Goal: Information Seeking & Learning: Learn about a topic

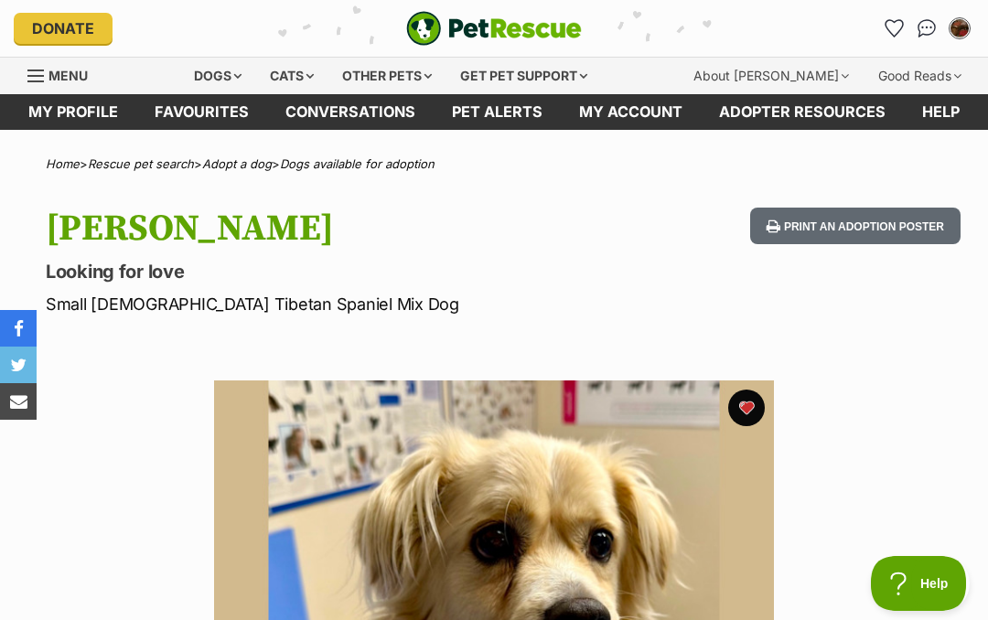
click at [249, 77] on div "Dogs" at bounding box center [217, 76] width 73 height 37
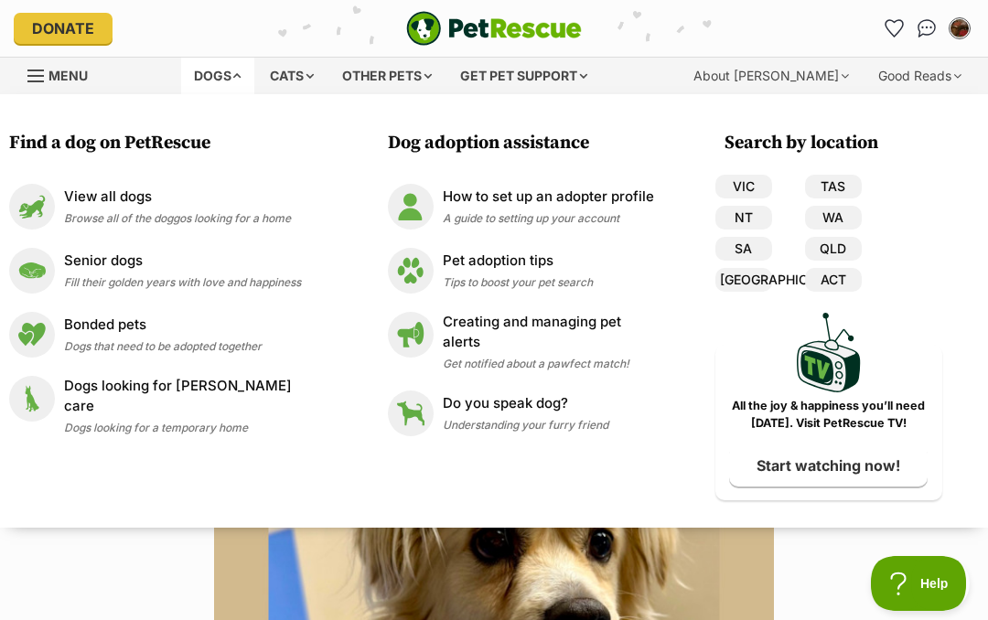
click at [145, 206] on p "View all dogs" at bounding box center [177, 197] width 227 height 21
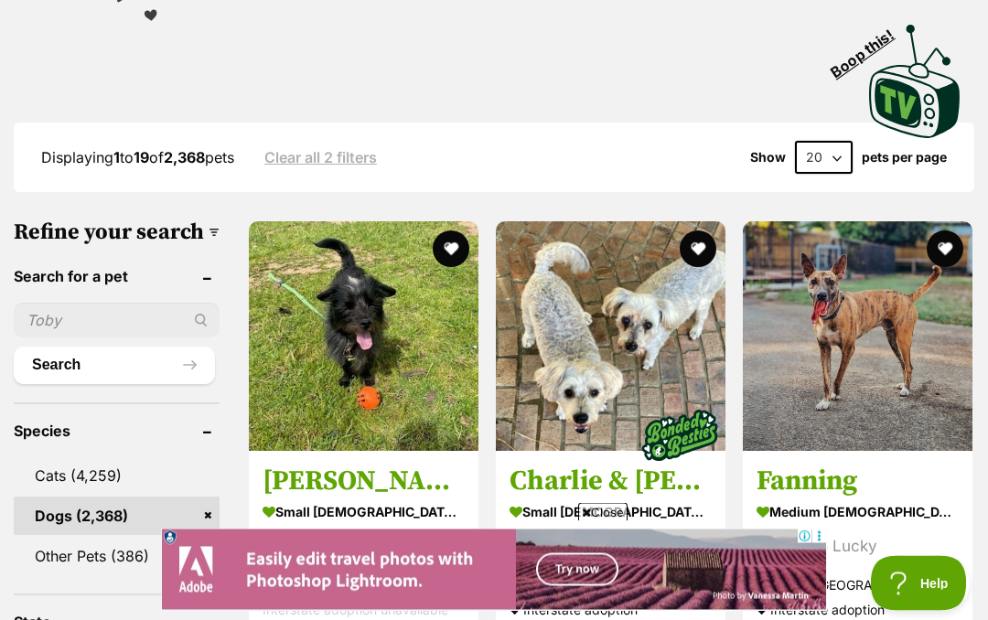
scroll to position [498, 0]
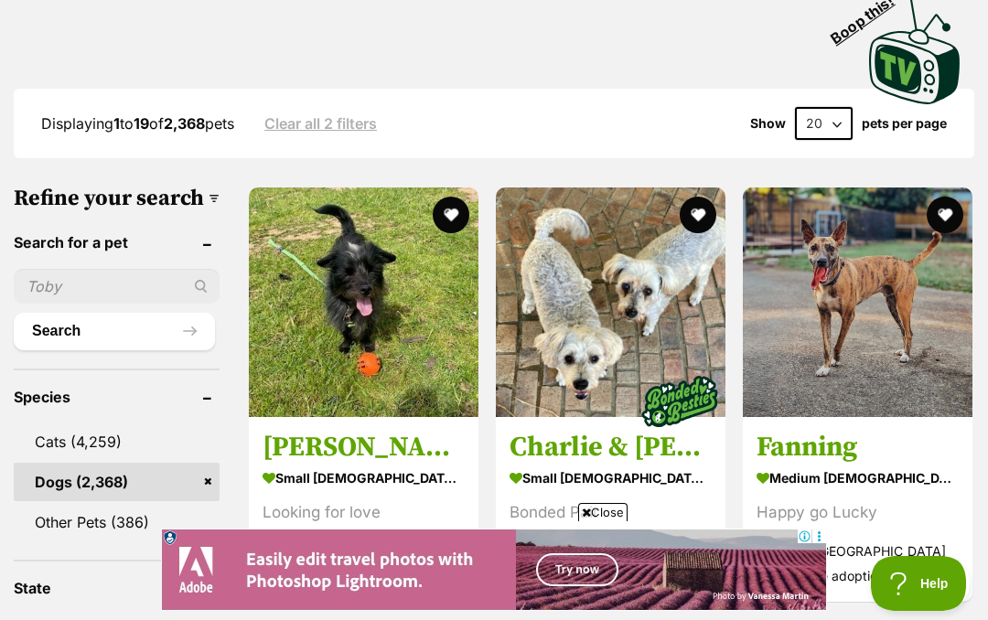
click at [328, 268] on img at bounding box center [364, 303] width 230 height 230
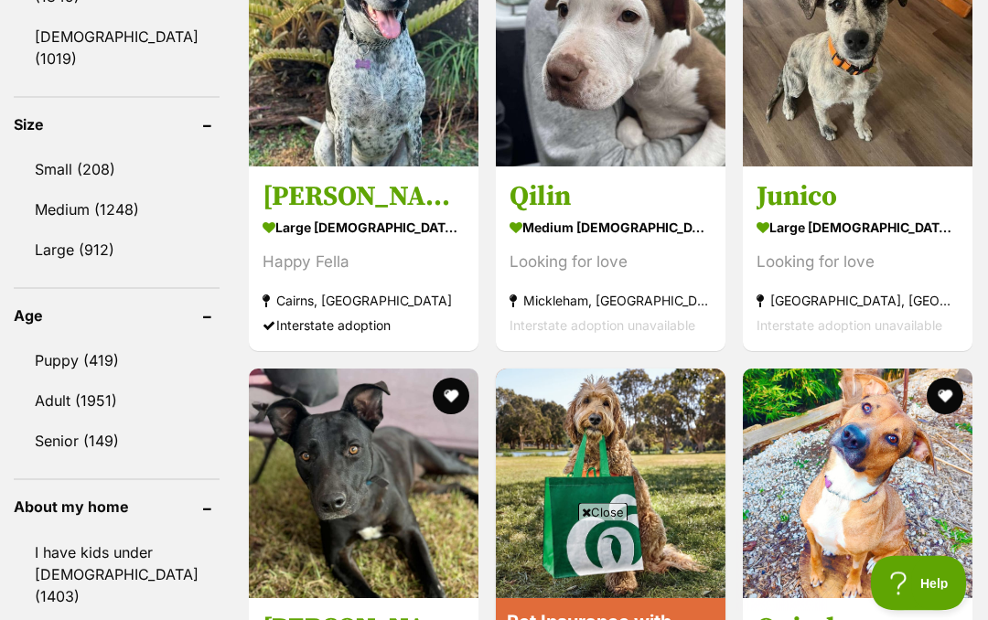
scroll to position [1789, 0]
click at [91, 341] on link "Puppy (419)" at bounding box center [117, 360] width 206 height 38
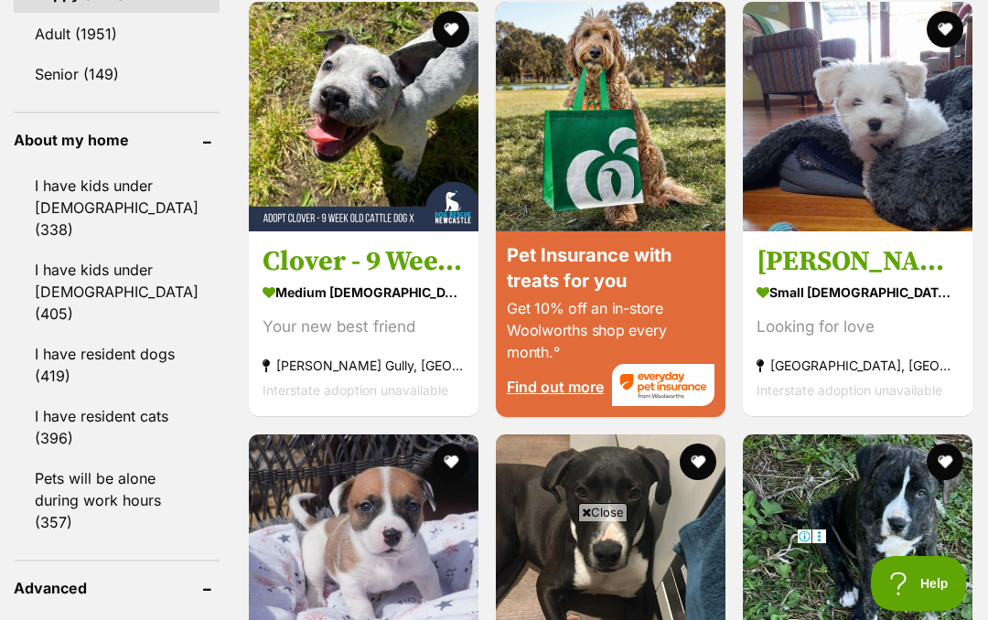
click at [100, 335] on link "I have resident dogs (419)" at bounding box center [117, 365] width 206 height 60
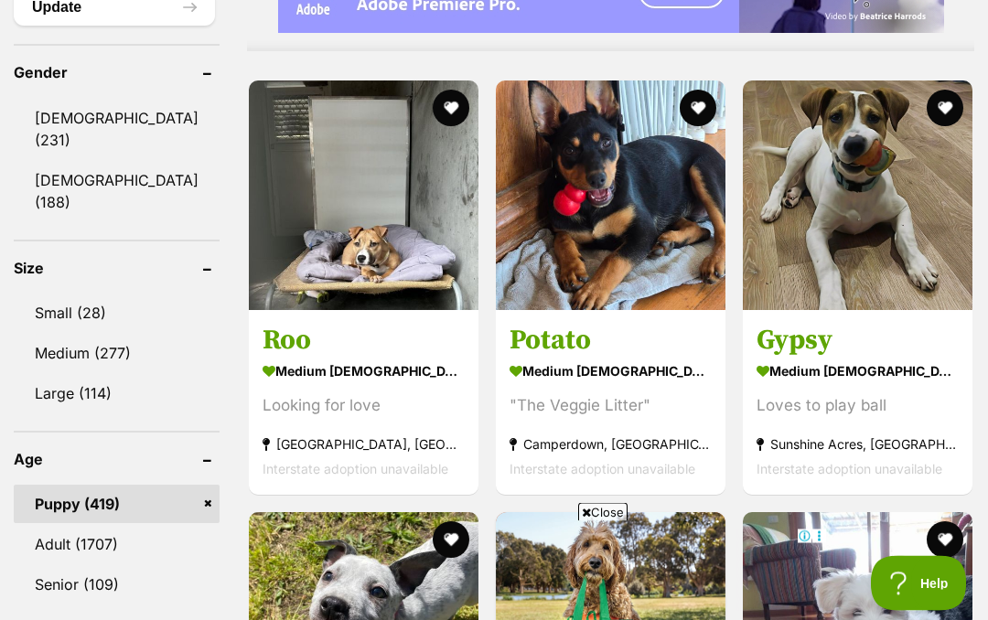
scroll to position [1652, 0]
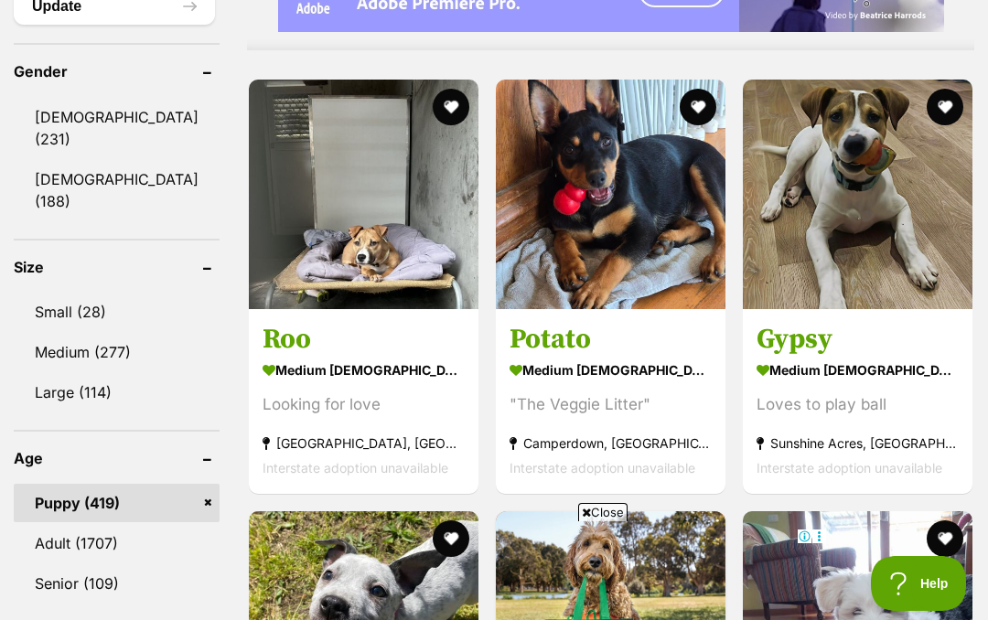
click at [74, 293] on link "Small (28)" at bounding box center [117, 312] width 206 height 38
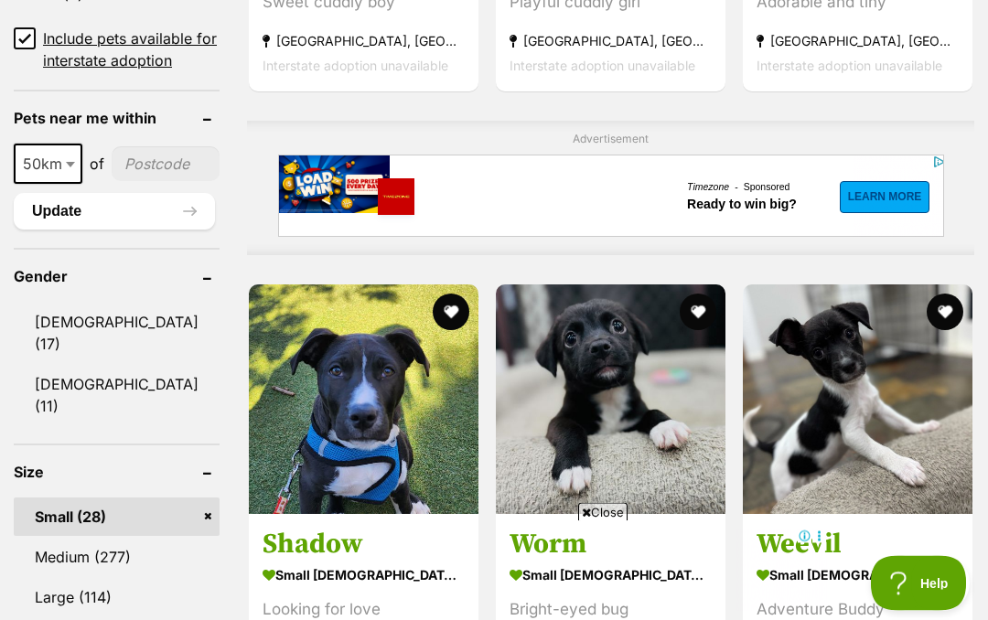
scroll to position [1447, 0]
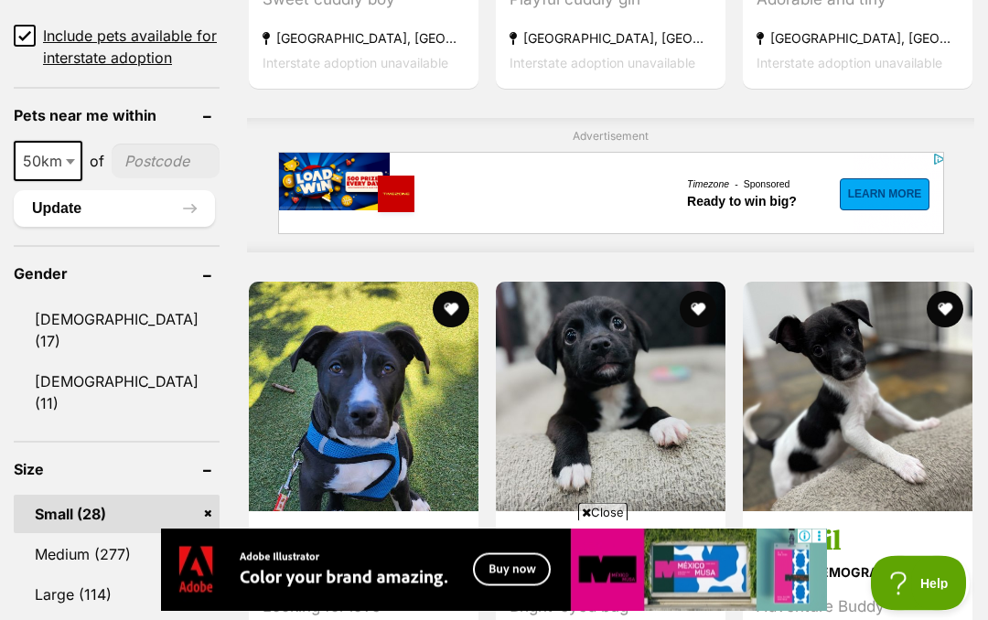
click at [70, 361] on link "Male (17)" at bounding box center [117, 331] width 206 height 60
click at [84, 344] on link "[DEMOGRAPHIC_DATA] (17)" at bounding box center [117, 331] width 206 height 60
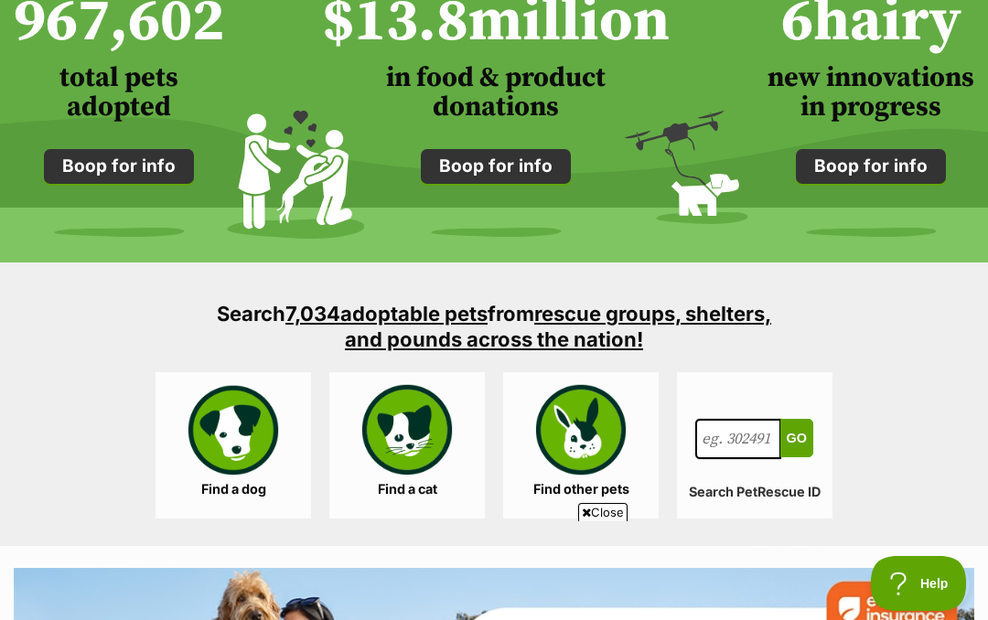
scroll to position [1485, 0]
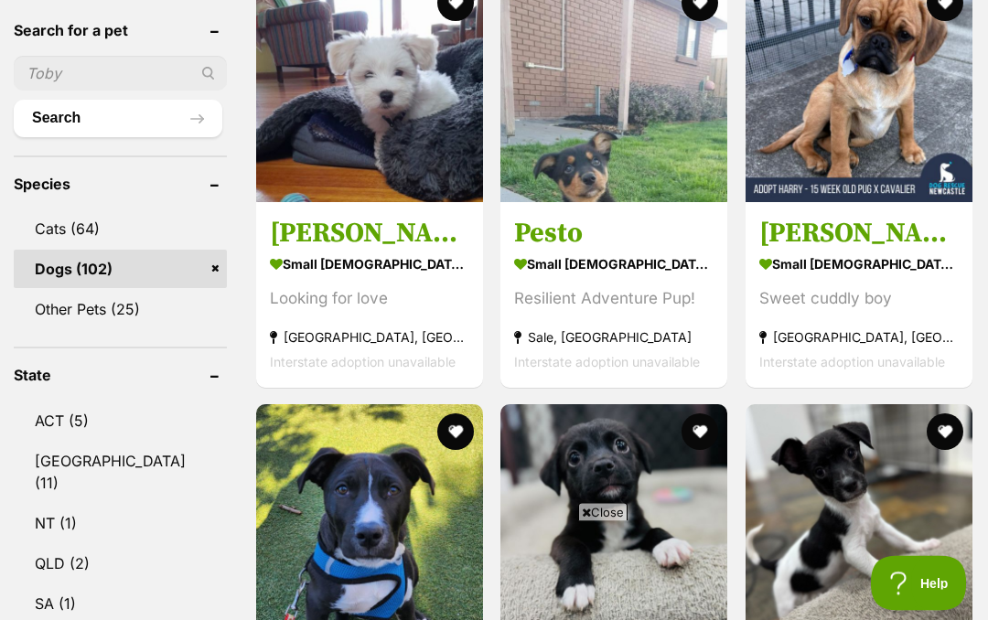
scroll to position [756, 0]
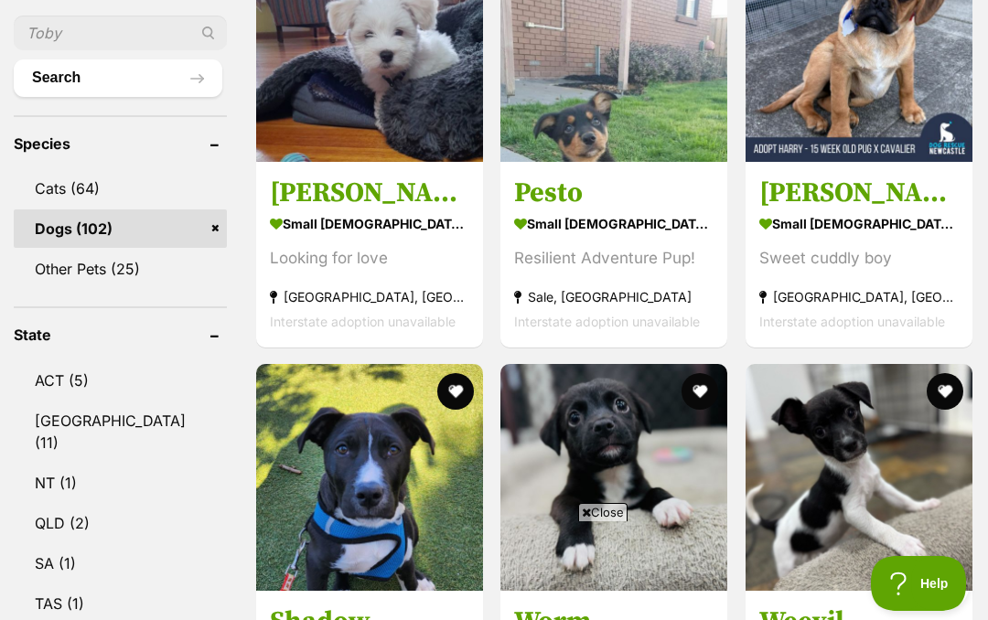
click at [833, 76] on img at bounding box center [859, 48] width 227 height 227
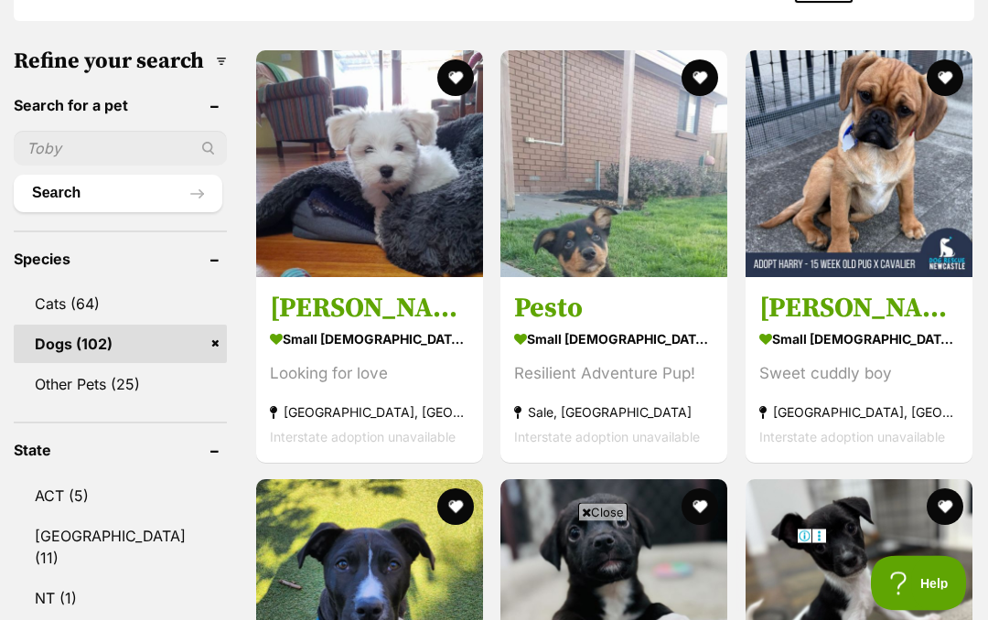
scroll to position [640, 0]
click at [321, 160] on img at bounding box center [369, 163] width 227 height 227
click at [573, 213] on img at bounding box center [613, 163] width 227 height 227
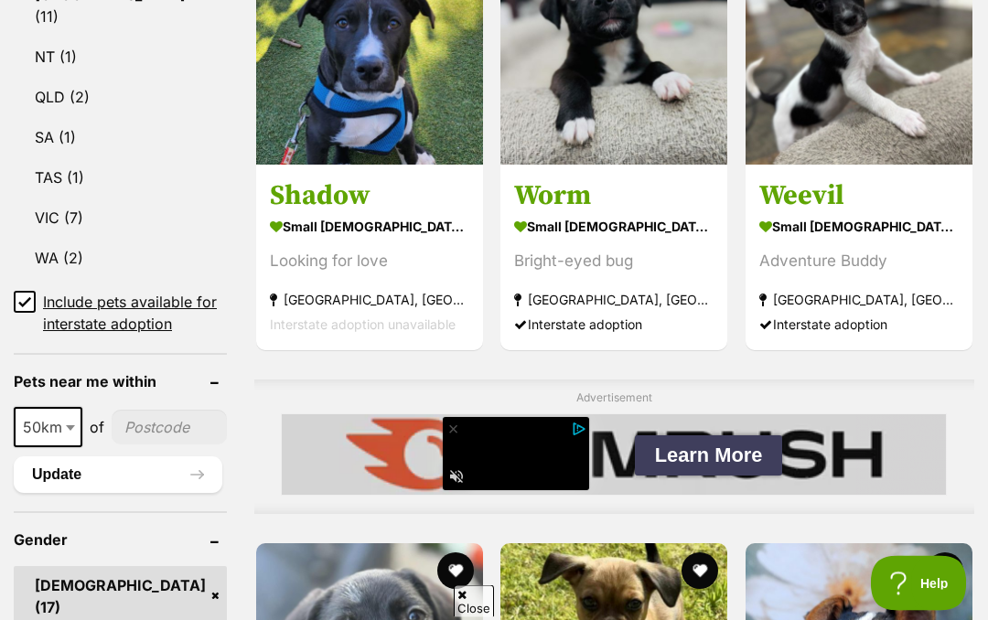
scroll to position [1182, 0]
click at [306, 108] on img at bounding box center [369, 51] width 227 height 227
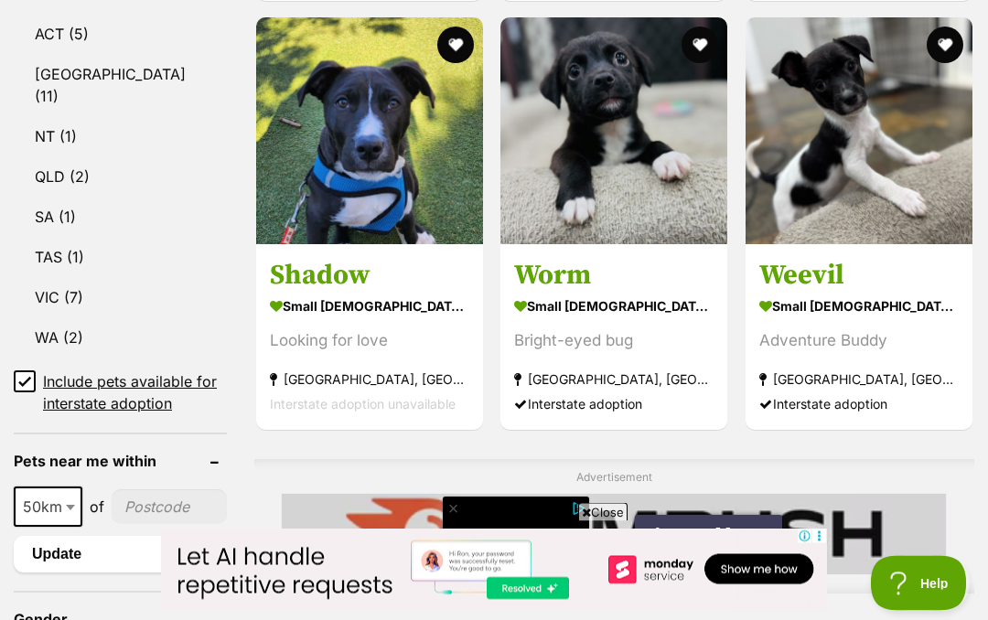
scroll to position [1103, 0]
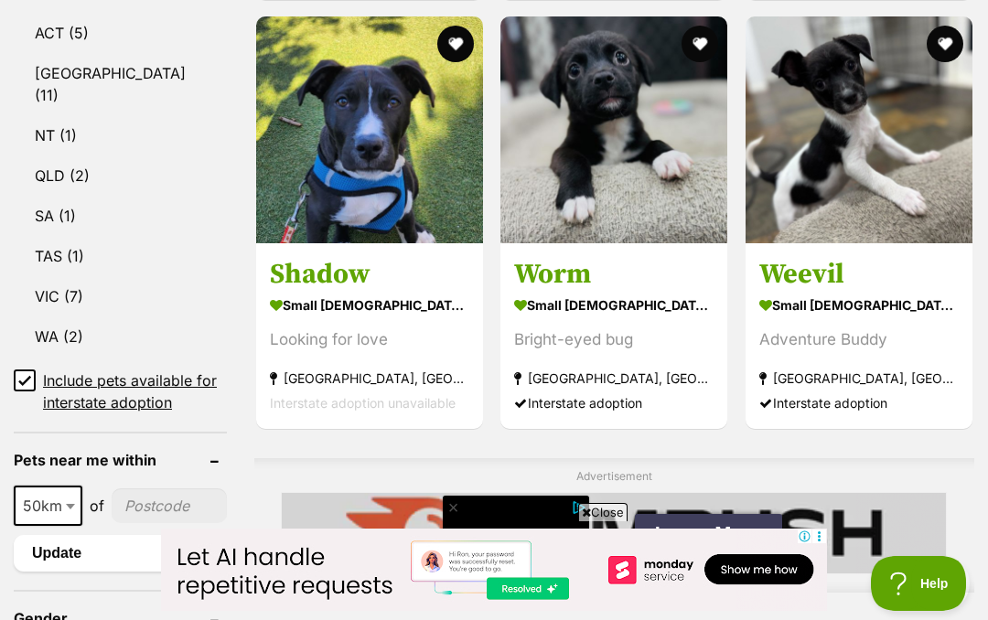
click at [571, 196] on img at bounding box center [613, 129] width 227 height 227
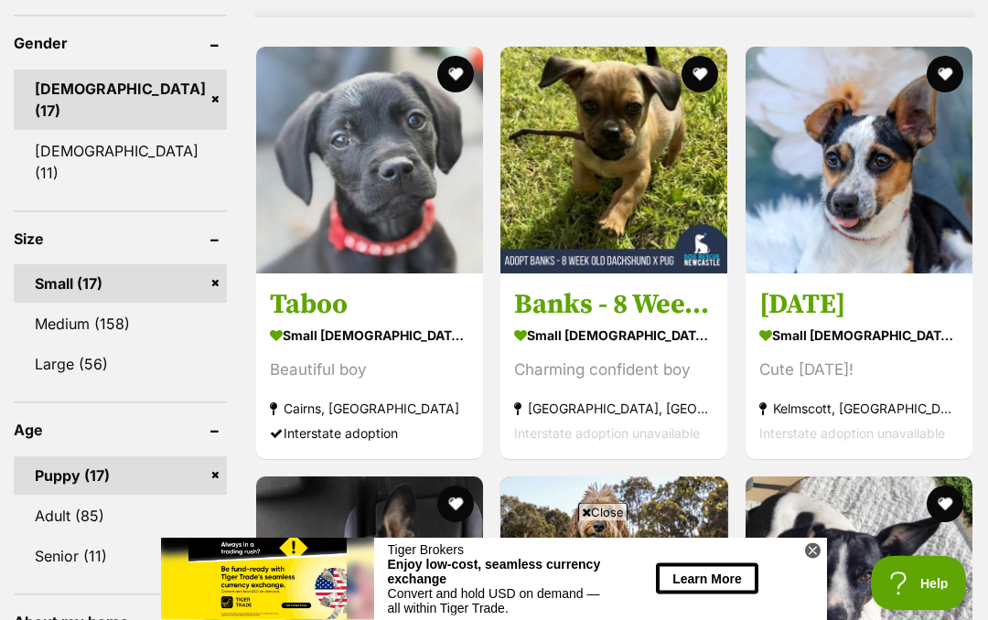
scroll to position [1679, 0]
click at [337, 233] on img at bounding box center [369, 160] width 227 height 227
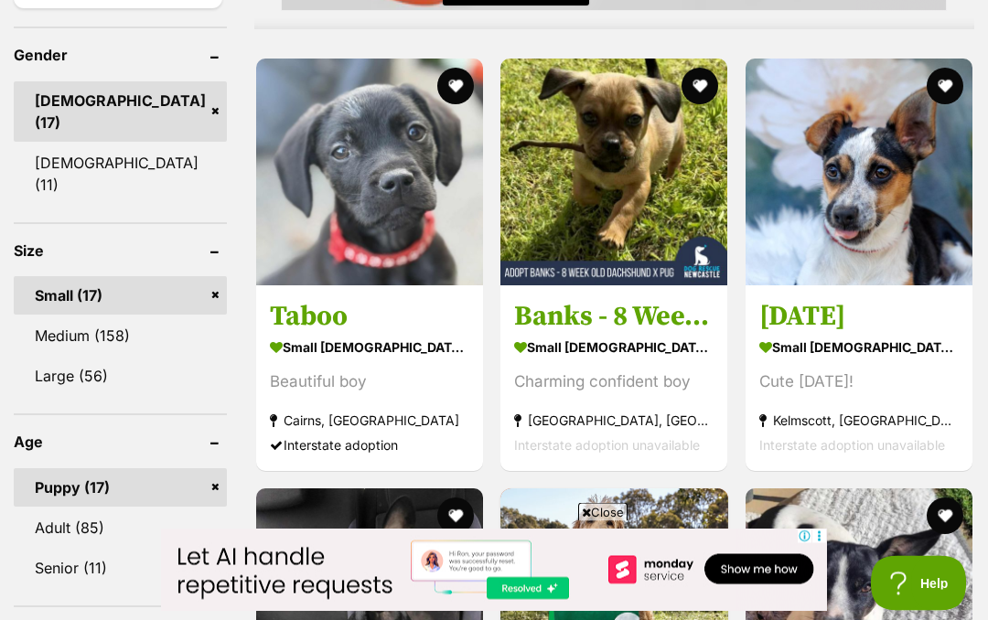
scroll to position [1668, 0]
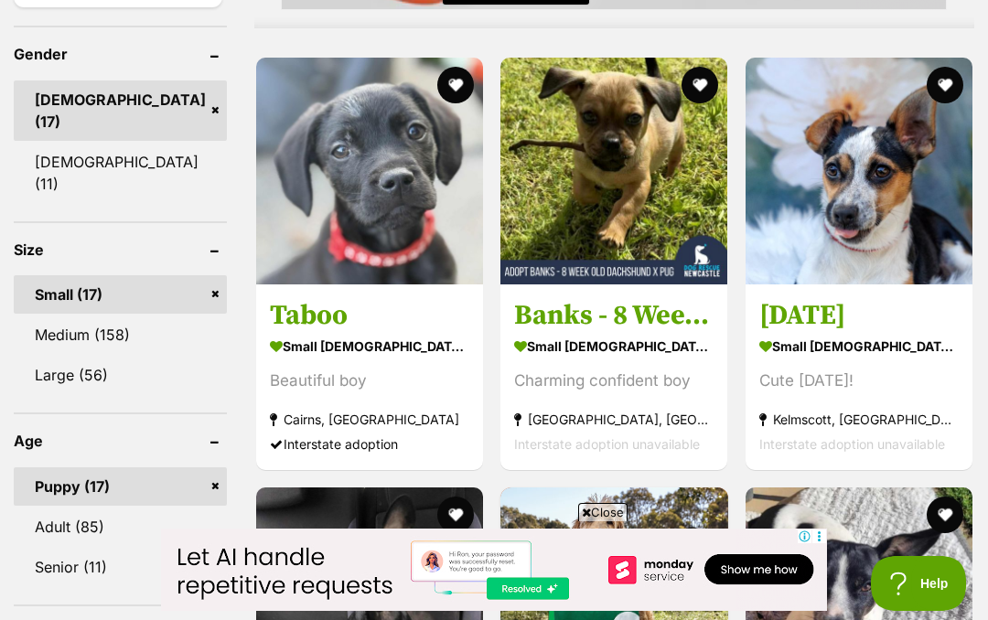
click at [586, 210] on img at bounding box center [613, 171] width 227 height 227
click at [586, 132] on img at bounding box center [613, 171] width 227 height 227
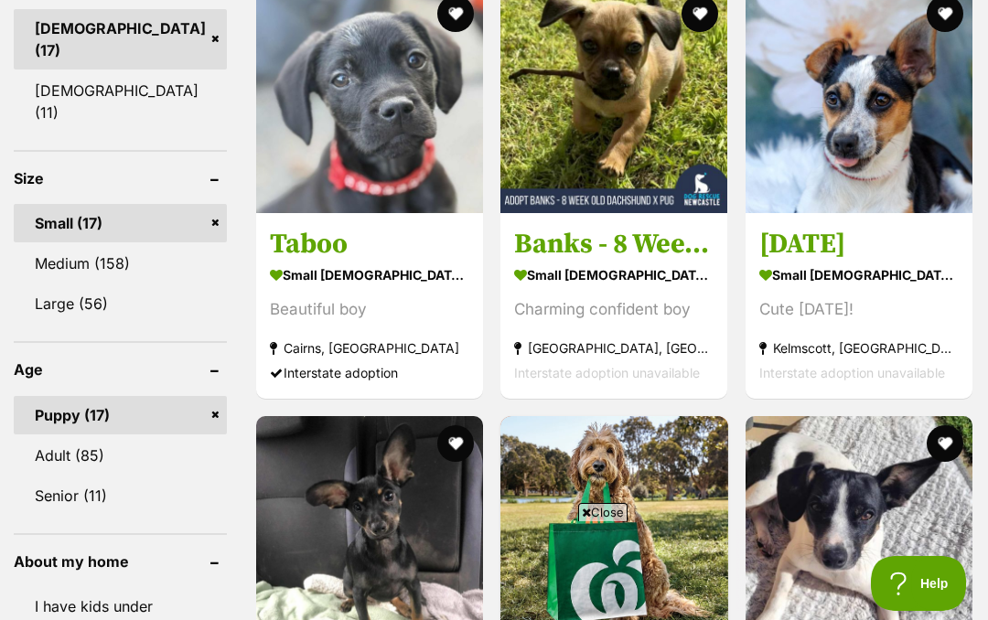
scroll to position [0, 0]
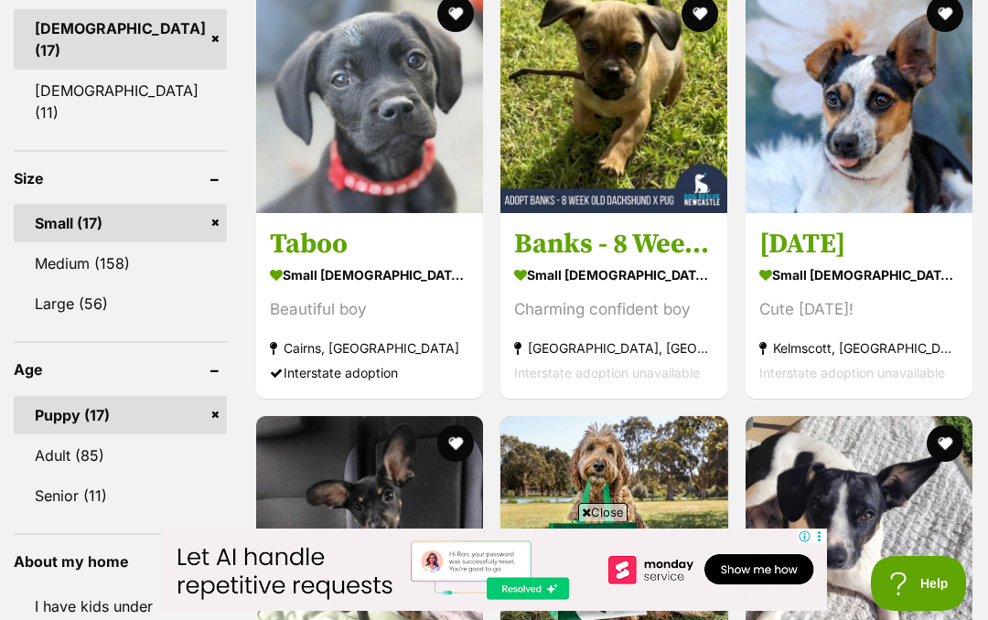
click at [853, 176] on img at bounding box center [859, 99] width 227 height 227
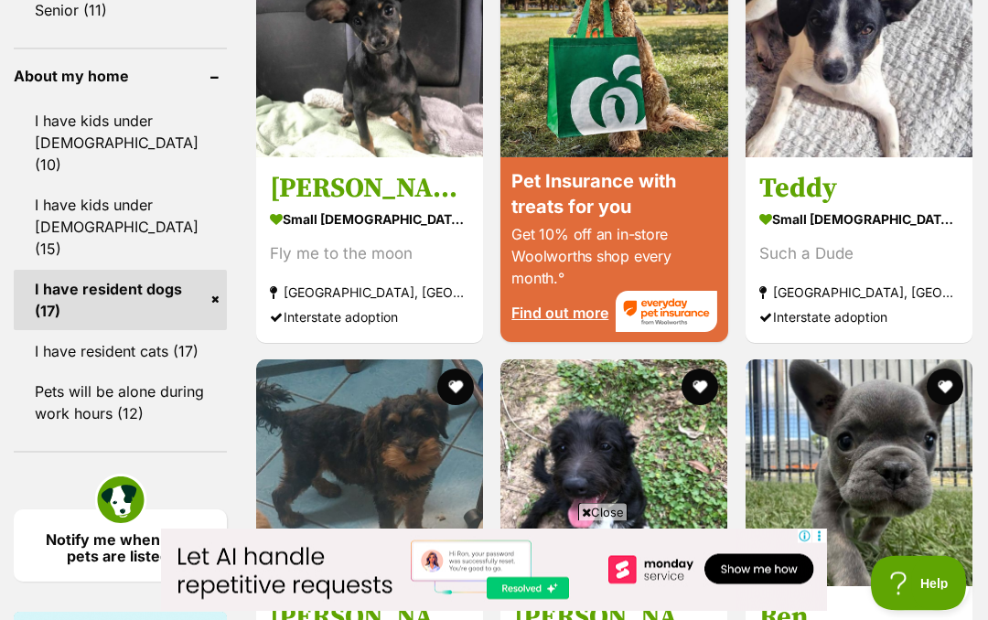
scroll to position [2229, 0]
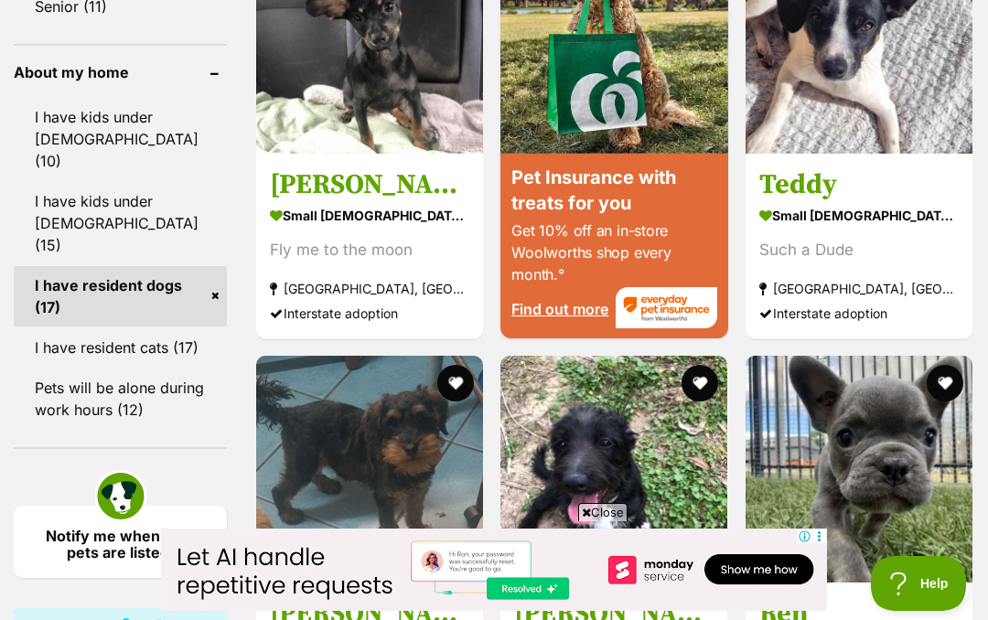
click at [333, 133] on img at bounding box center [369, 40] width 227 height 227
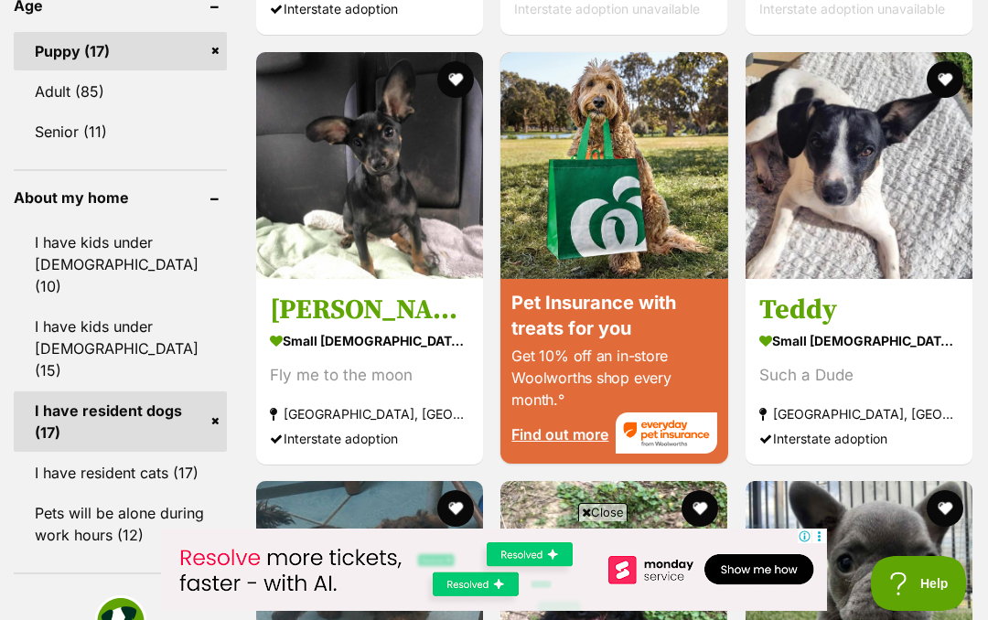
scroll to position [2109, 0]
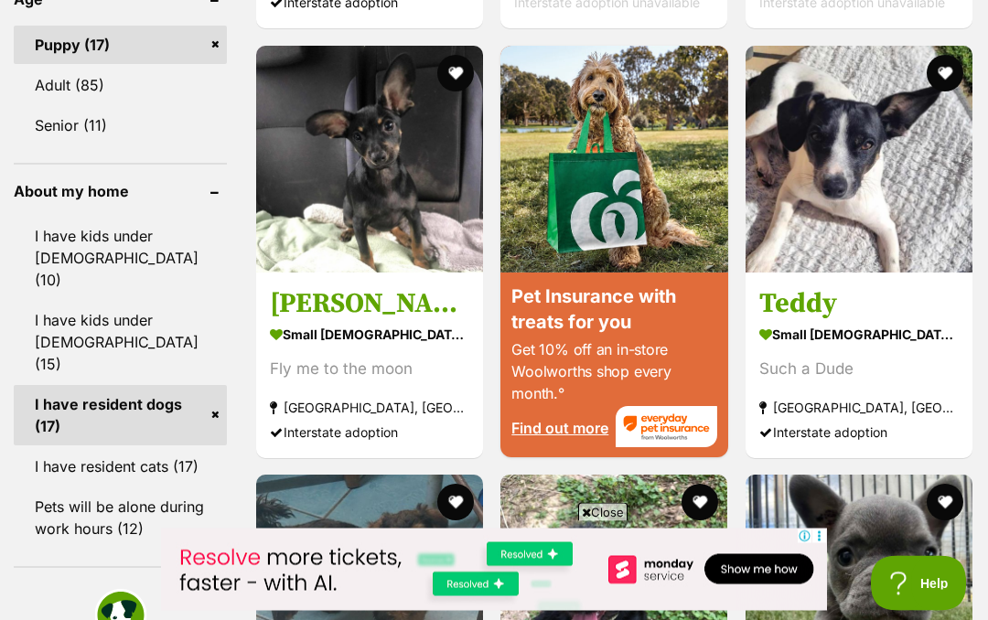
click at [837, 242] on img at bounding box center [859, 160] width 227 height 227
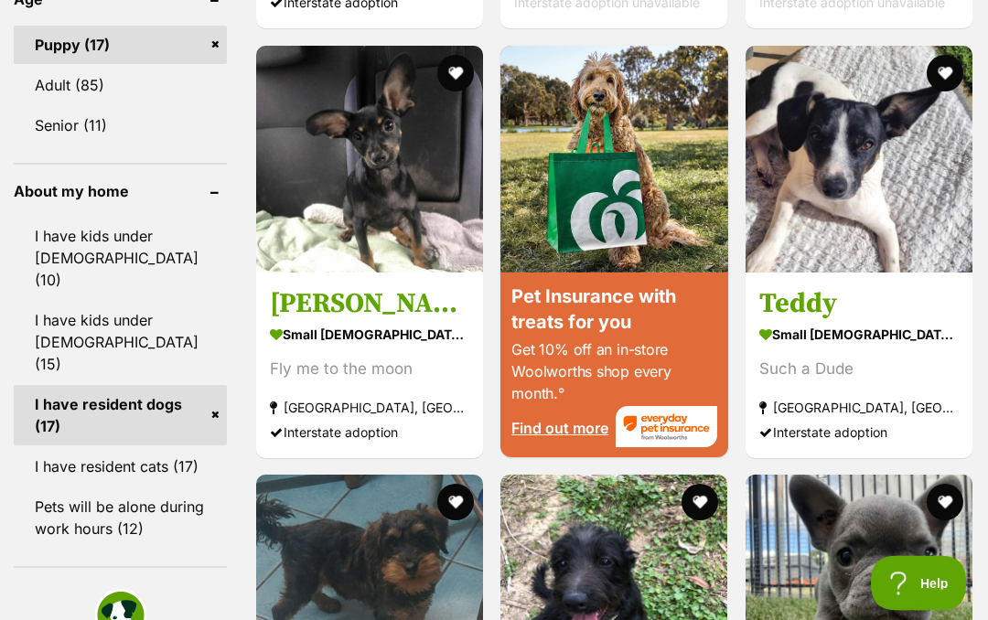
scroll to position [2181, 0]
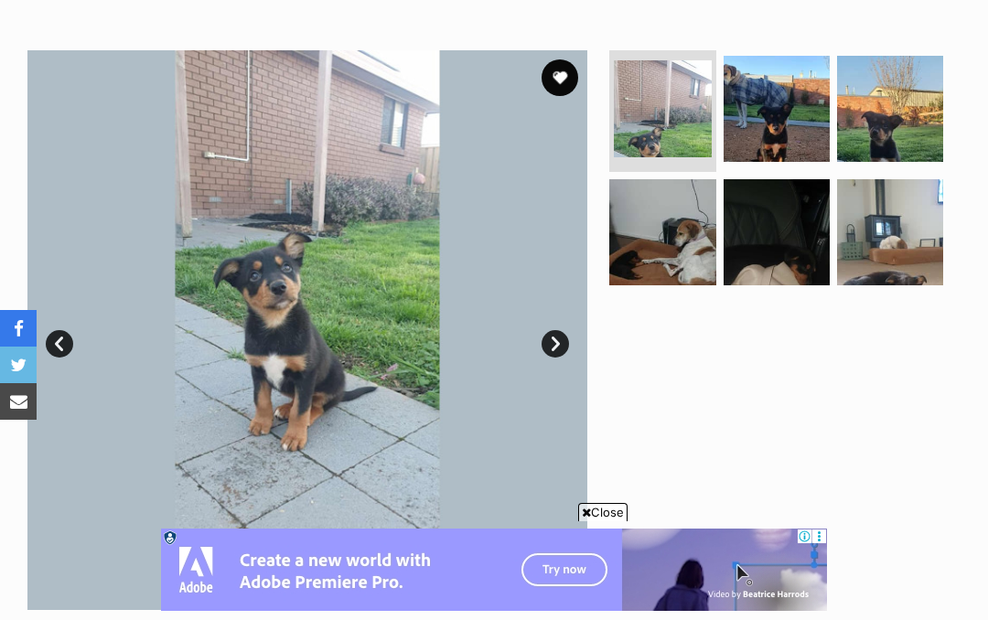
scroll to position [333, 0]
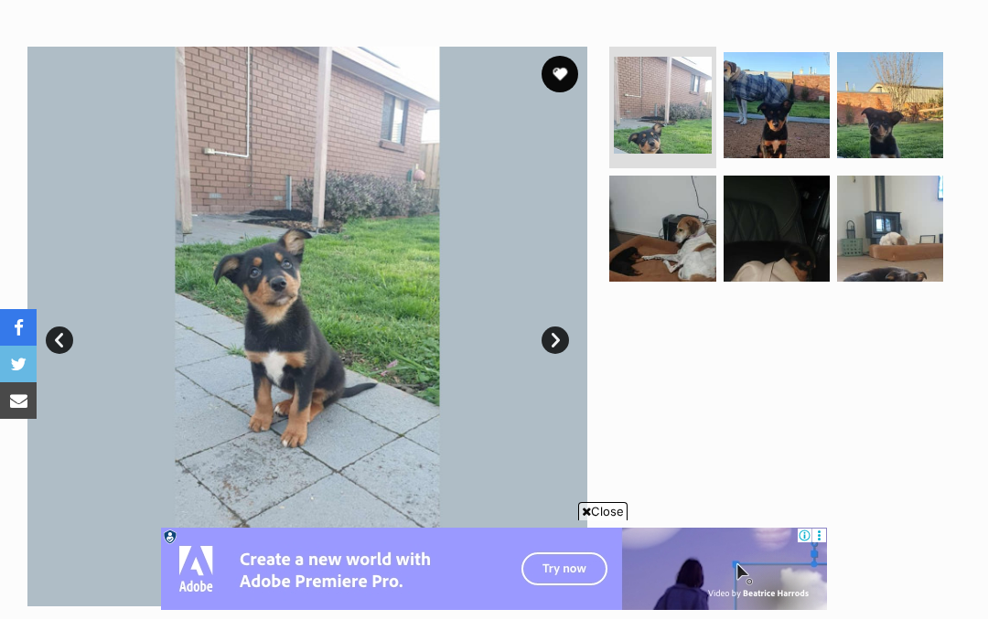
click at [553, 333] on link "Next" at bounding box center [555, 341] width 27 height 27
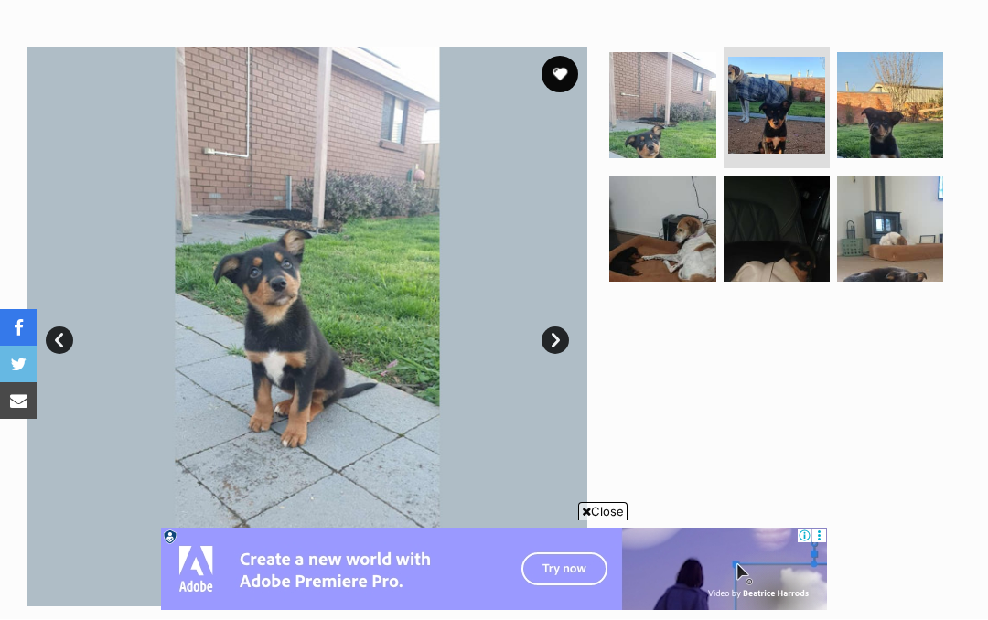
scroll to position [334, 0]
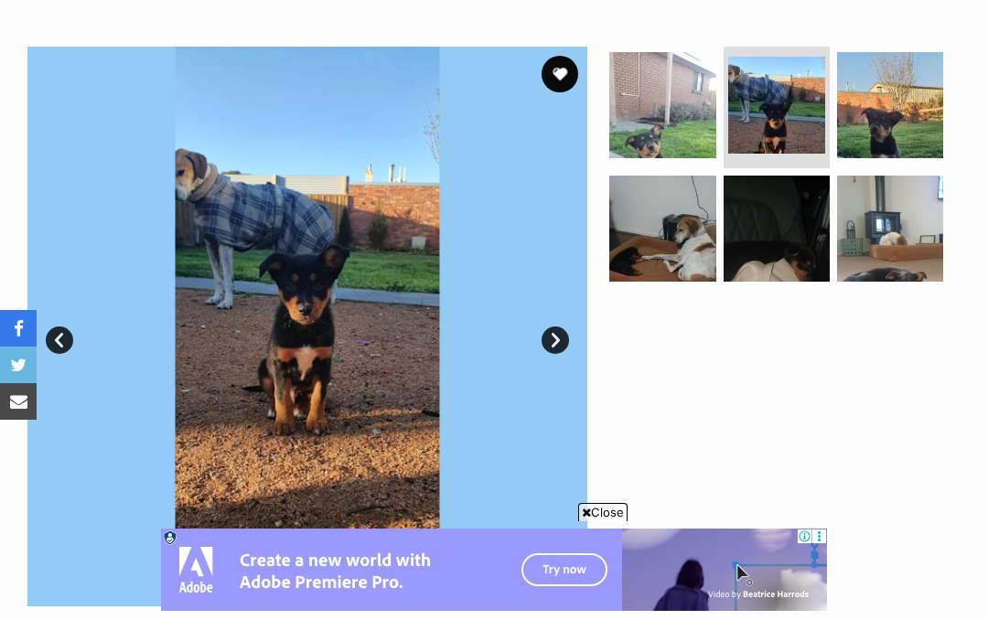
click at [568, 339] on link "Next" at bounding box center [555, 340] width 27 height 27
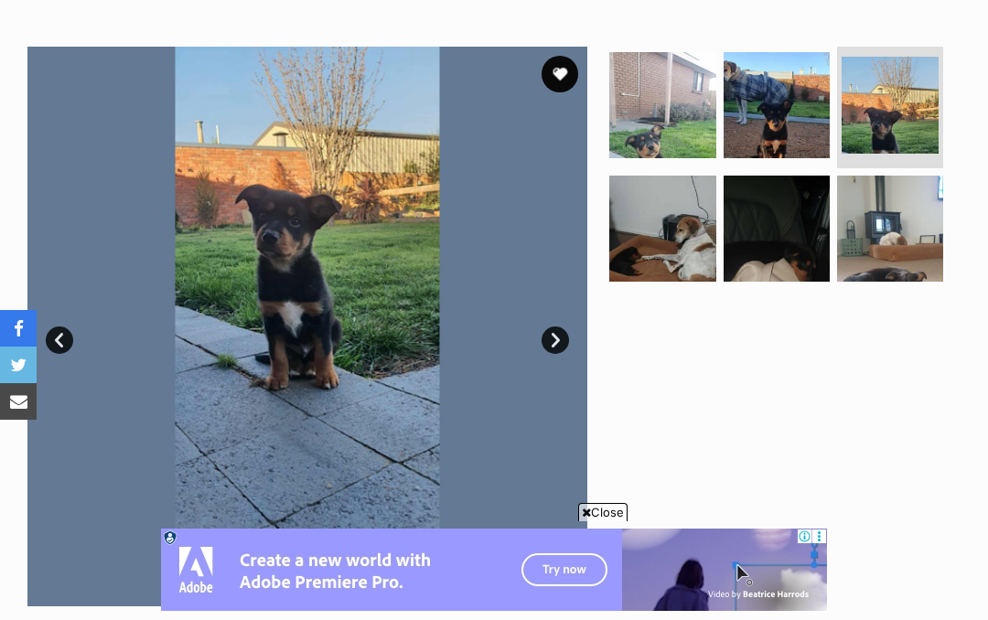
click at [564, 344] on link "Next" at bounding box center [555, 340] width 27 height 27
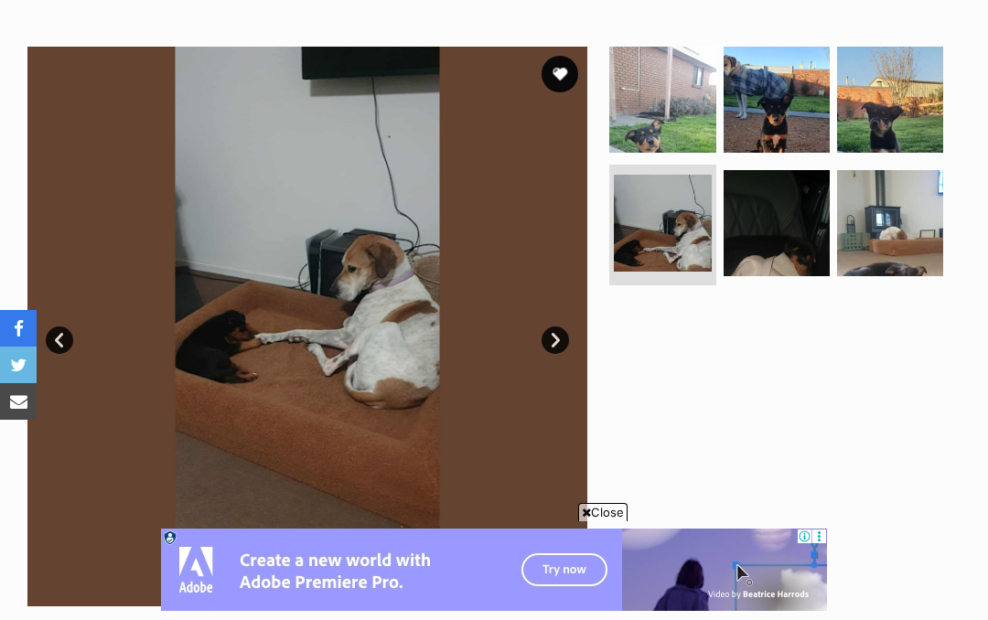
click at [564, 330] on link "Next" at bounding box center [555, 340] width 27 height 27
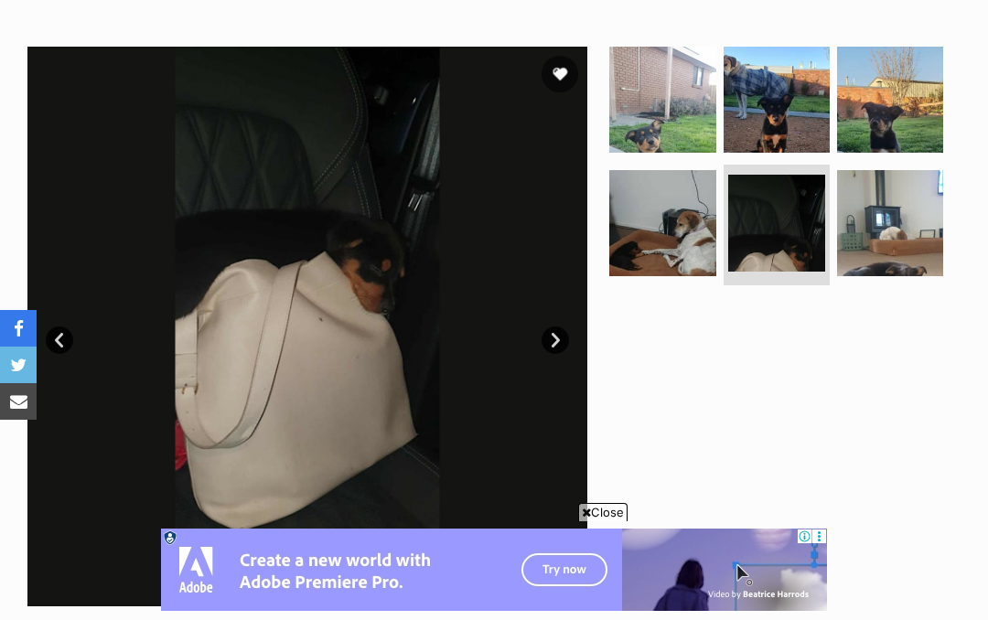
click at [548, 339] on link "Next" at bounding box center [555, 340] width 27 height 27
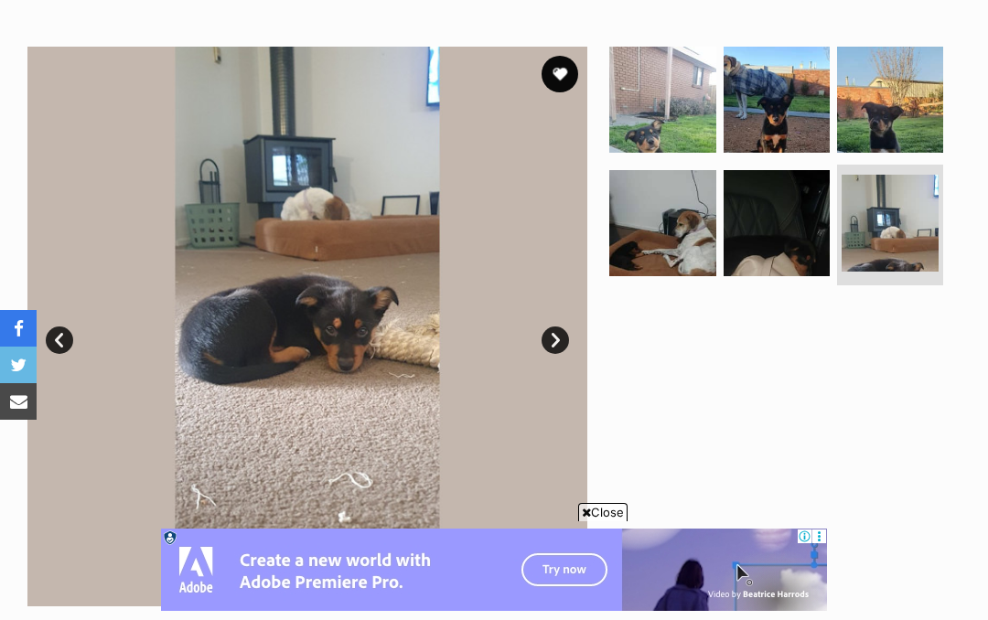
click at [555, 331] on link "Next" at bounding box center [555, 340] width 27 height 27
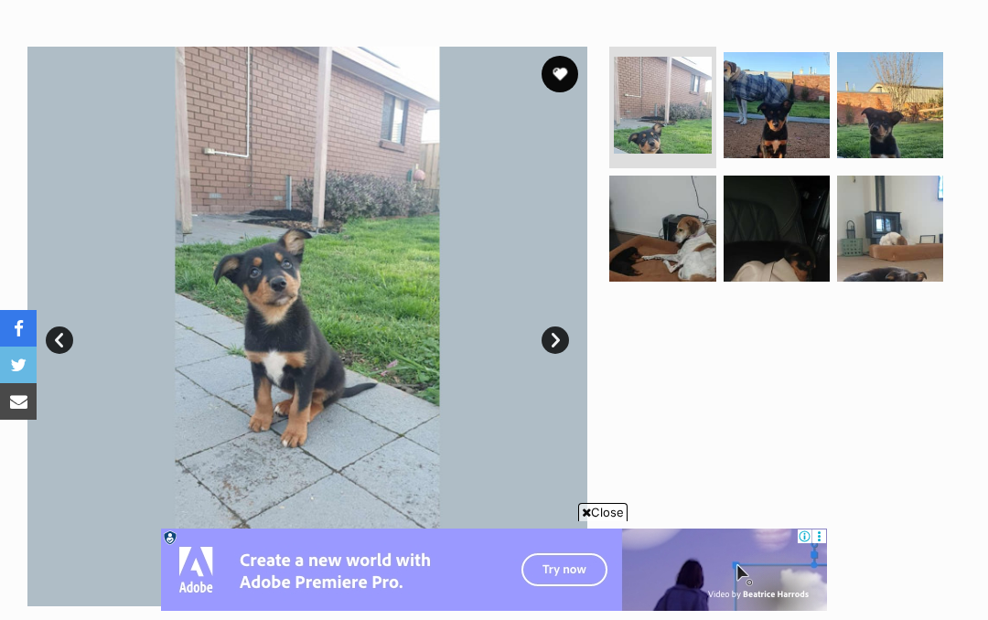
scroll to position [0, 0]
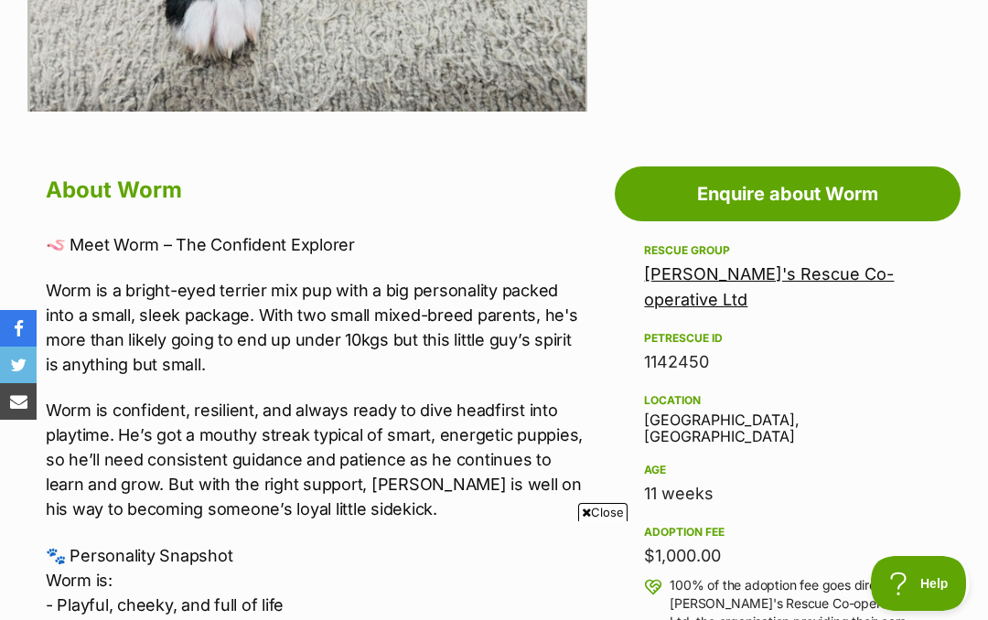
scroll to position [3864, 0]
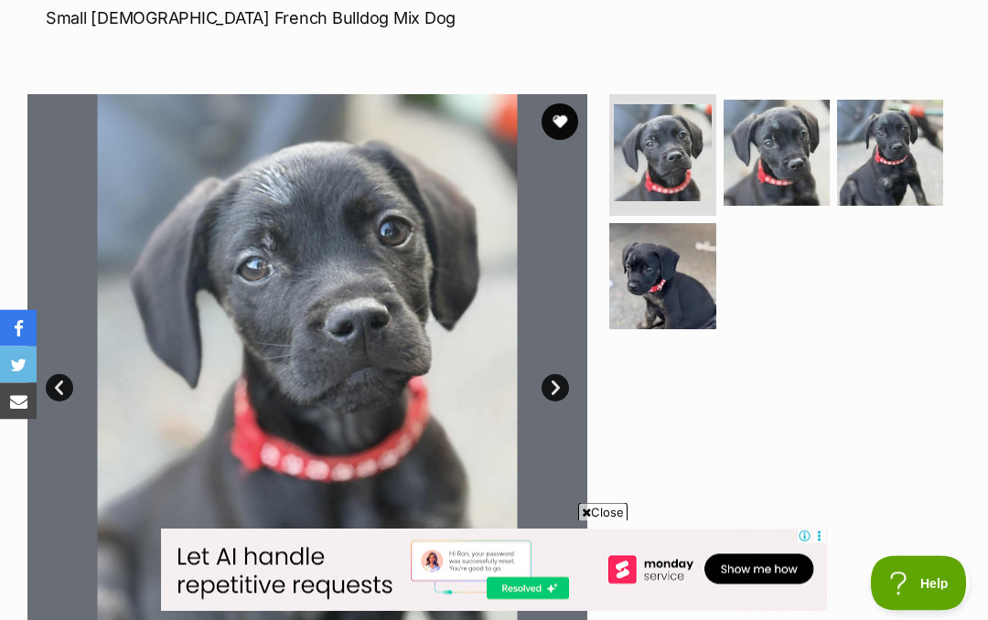
scroll to position [286, 0]
click at [784, 149] on img at bounding box center [777, 153] width 106 height 106
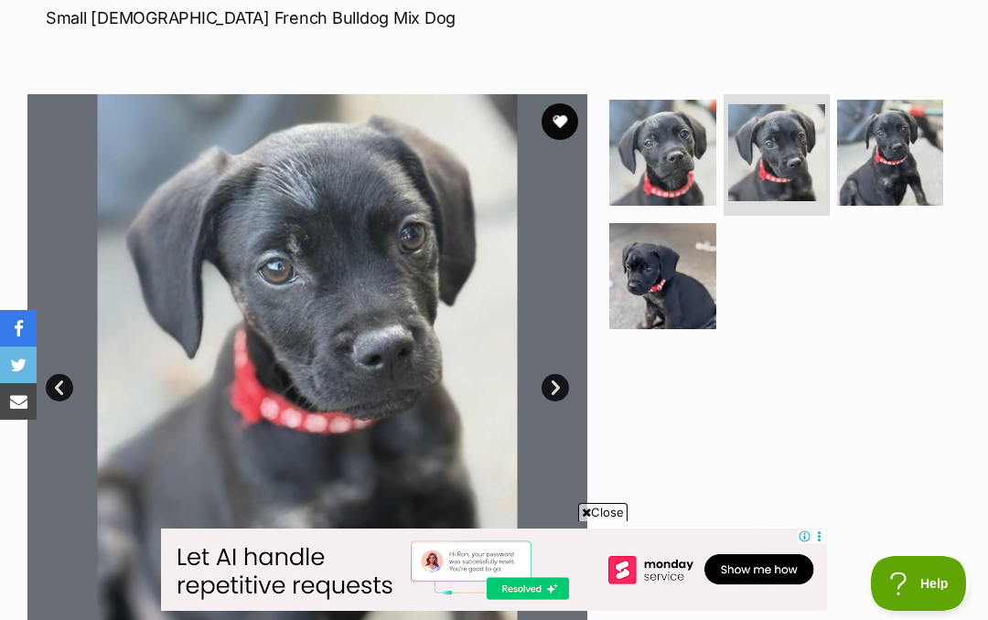
click at [654, 290] on img at bounding box center [662, 276] width 106 height 106
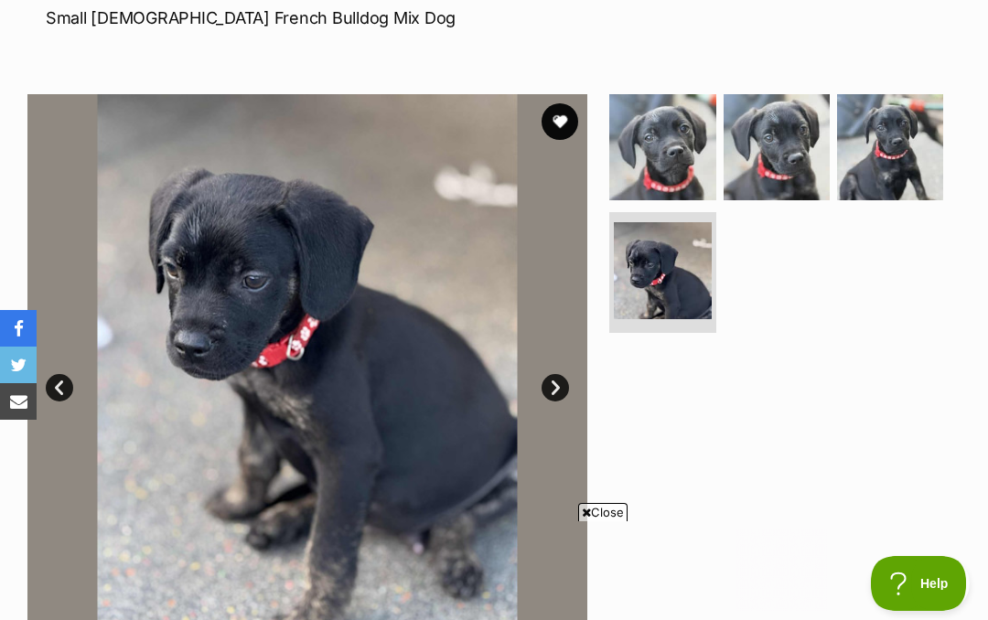
scroll to position [0, 0]
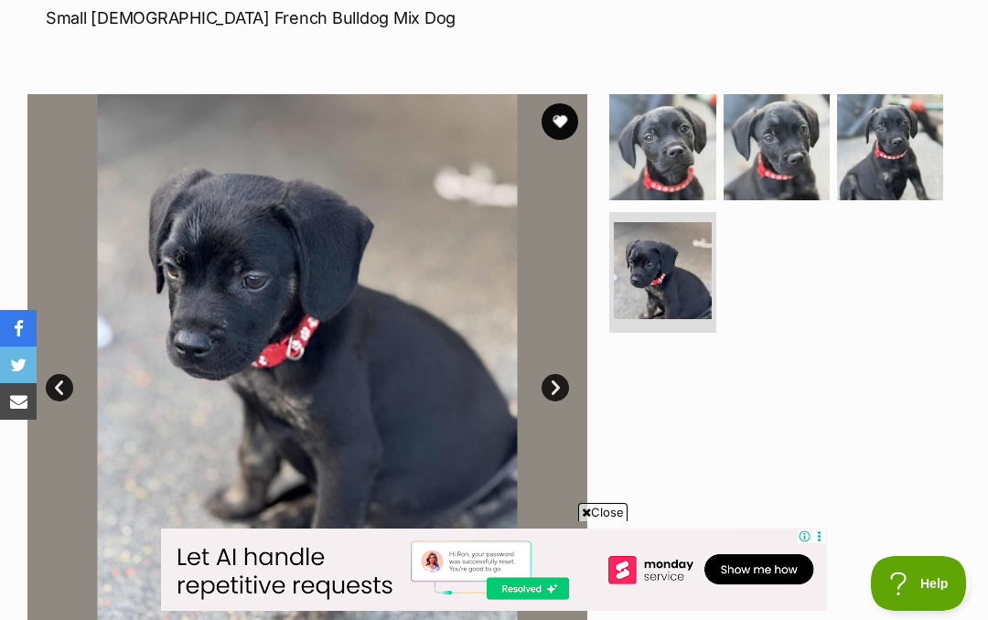
click at [556, 117] on button "favourite" at bounding box center [560, 121] width 37 height 37
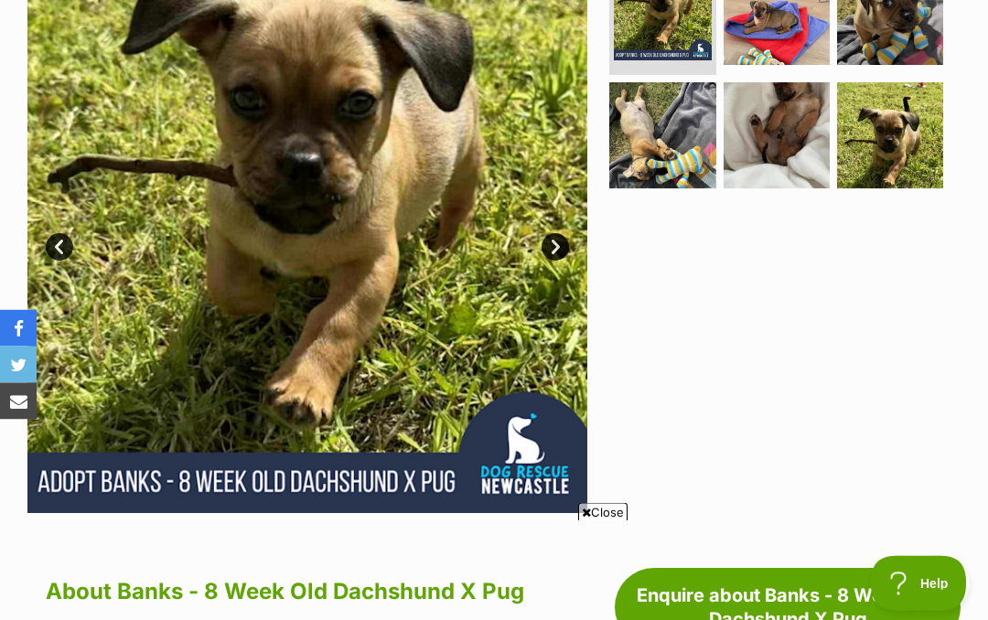
scroll to position [32, 0]
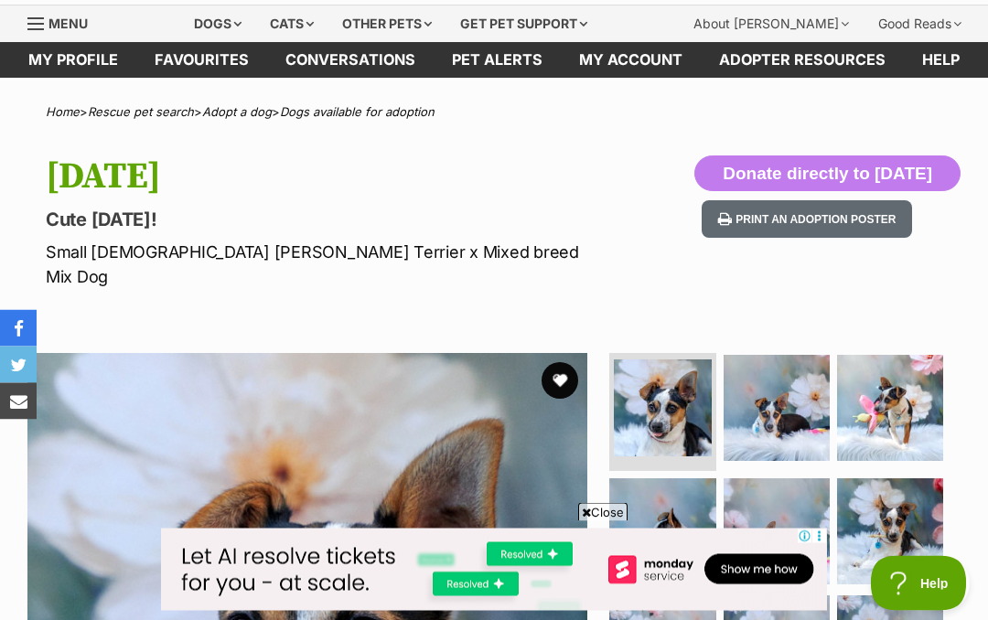
scroll to position [43, 0]
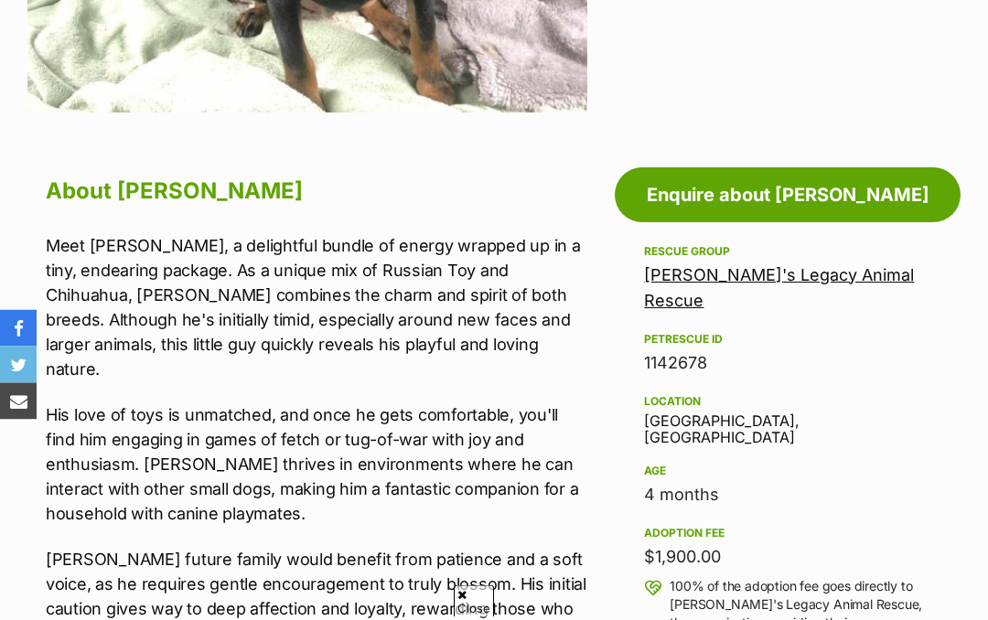
scroll to position [846, 0]
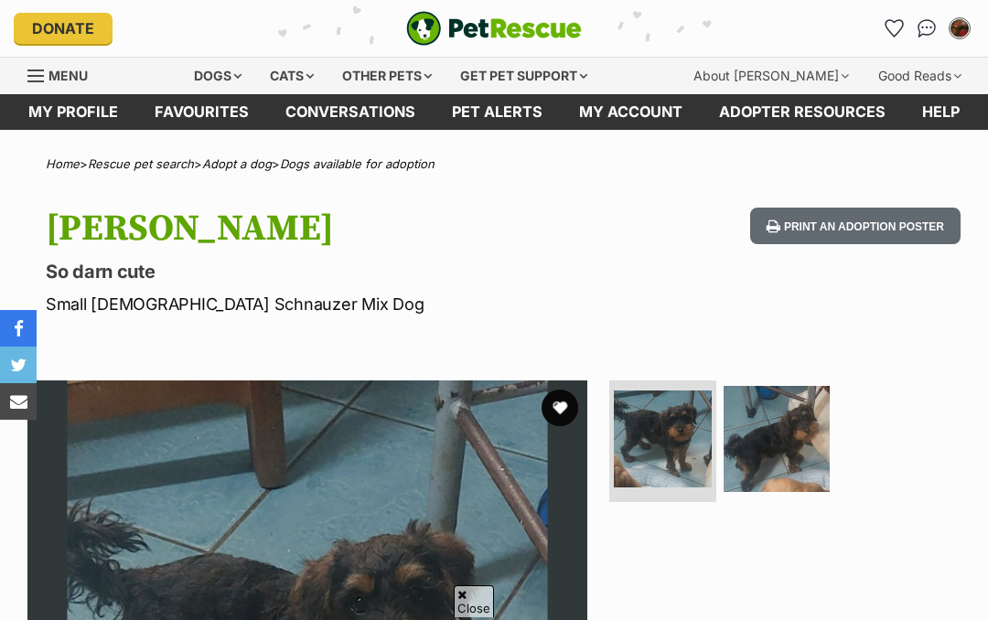
scroll to position [133, 0]
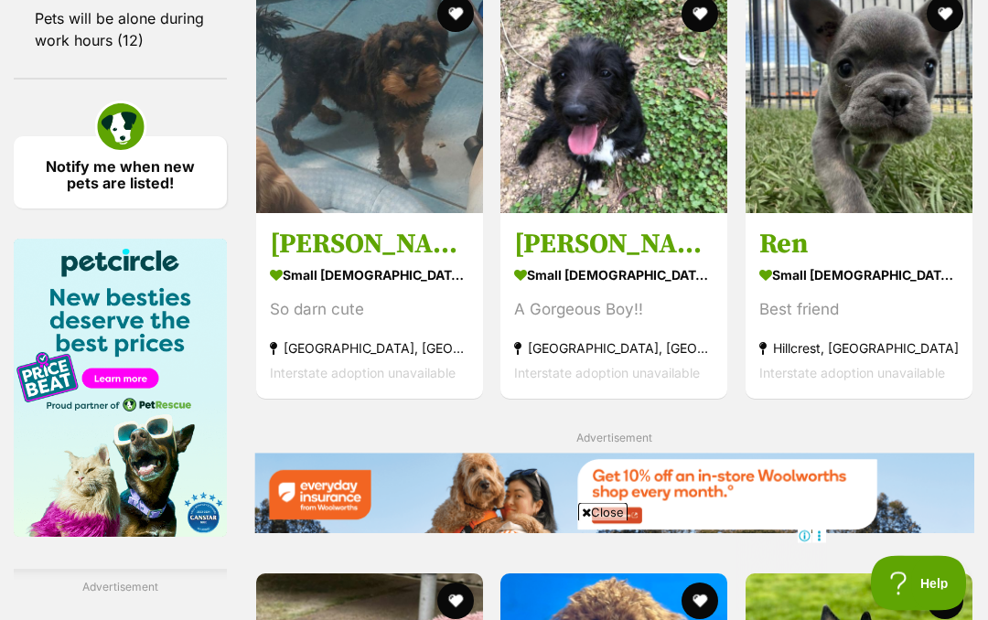
scroll to position [2601, 0]
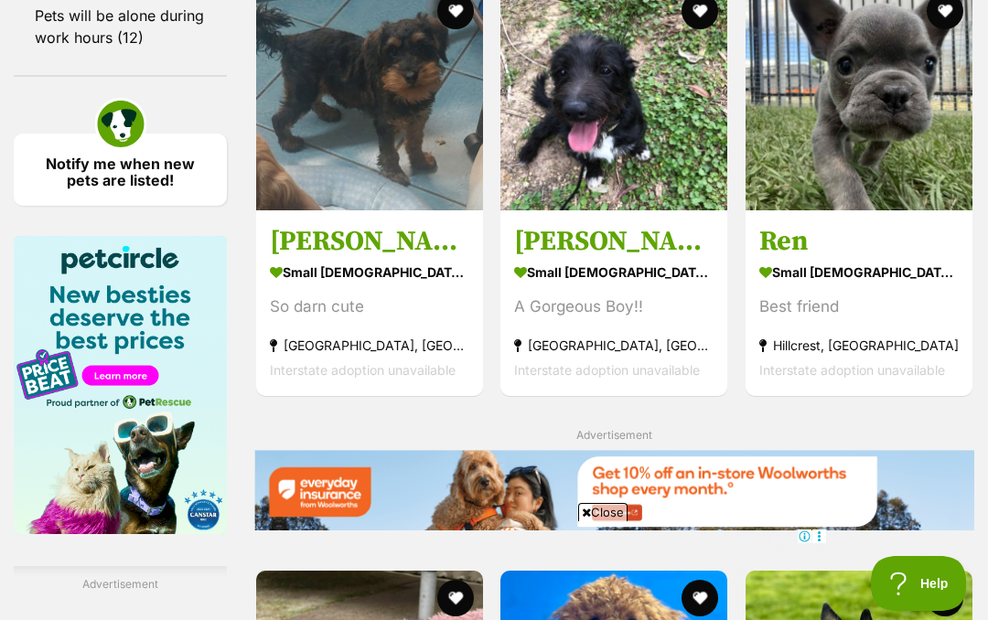
click at [555, 193] on img at bounding box center [613, 97] width 227 height 227
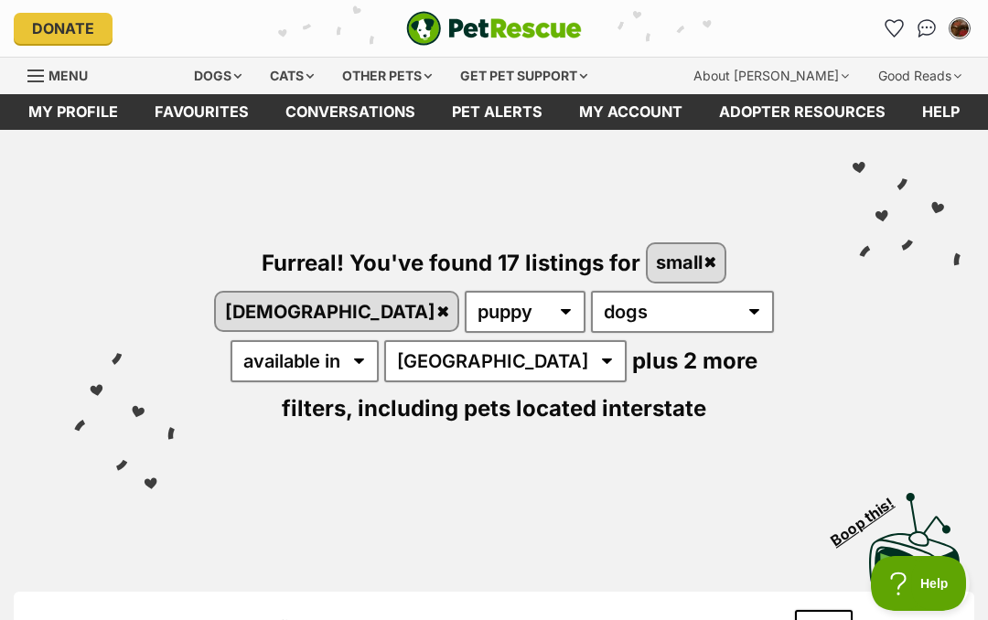
scroll to position [2673, 0]
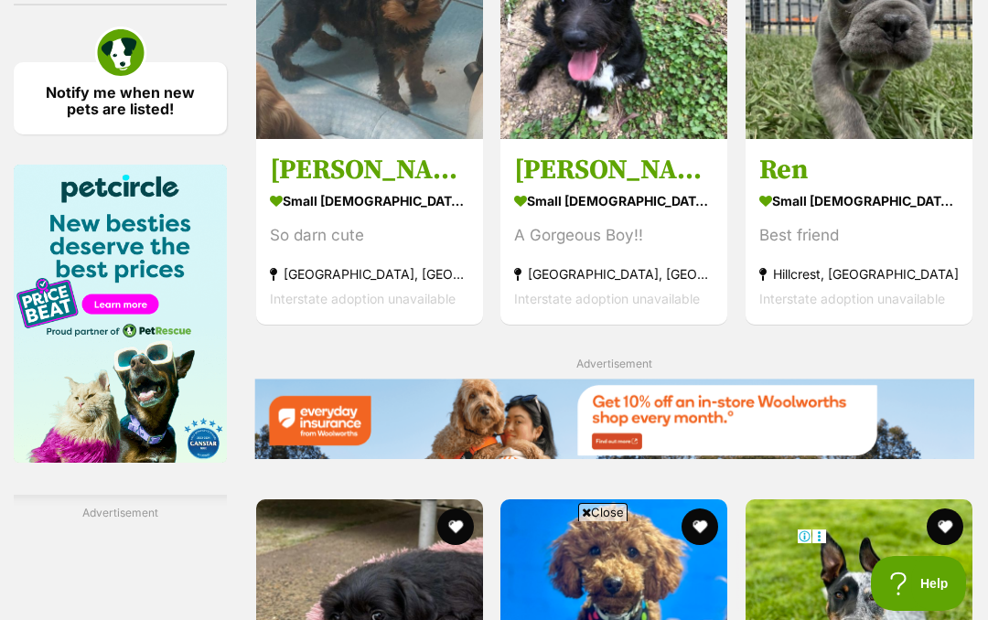
click at [848, 136] on img at bounding box center [859, 25] width 227 height 227
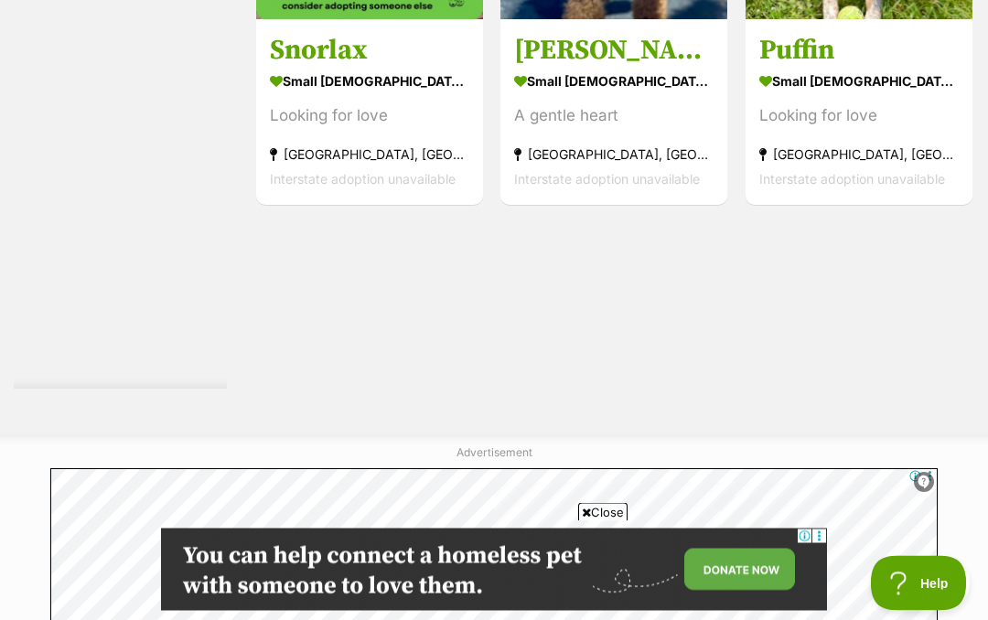
scroll to position [3380, 0]
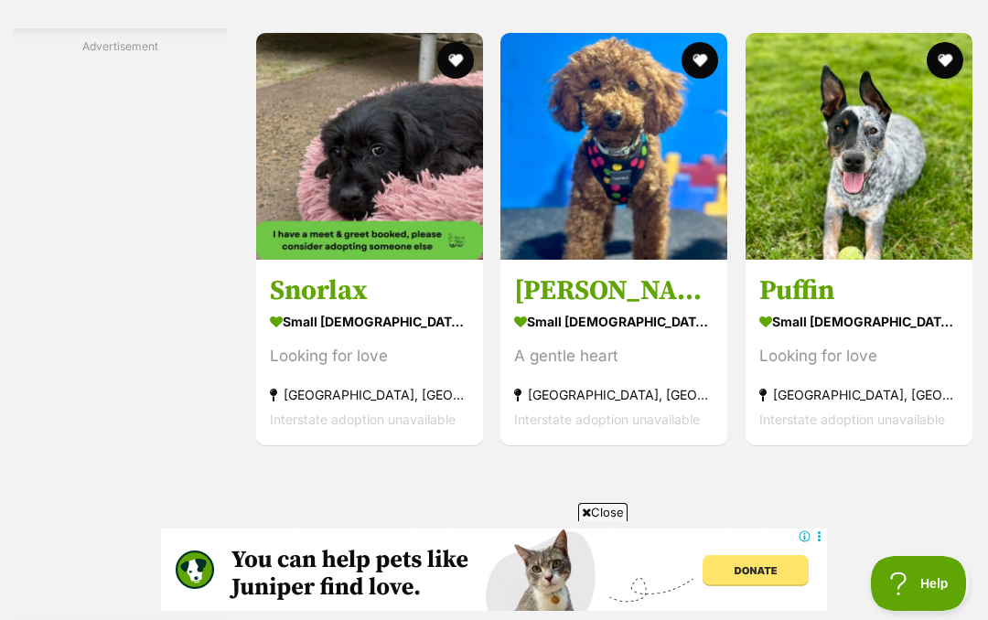
scroll to position [0, 0]
click at [586, 257] on img at bounding box center [613, 146] width 227 height 227
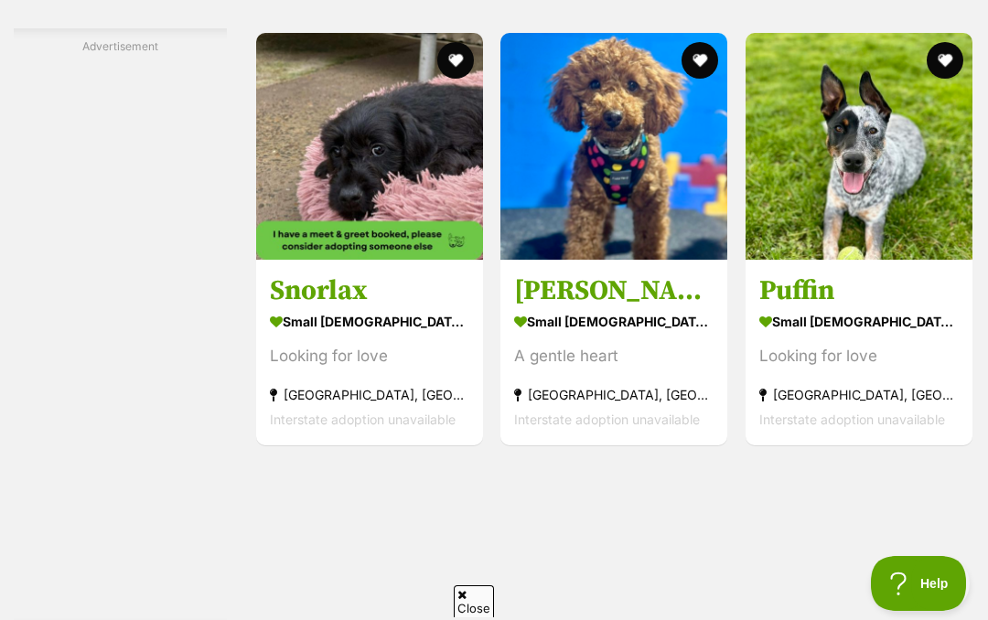
click at [892, 260] on img at bounding box center [859, 146] width 227 height 227
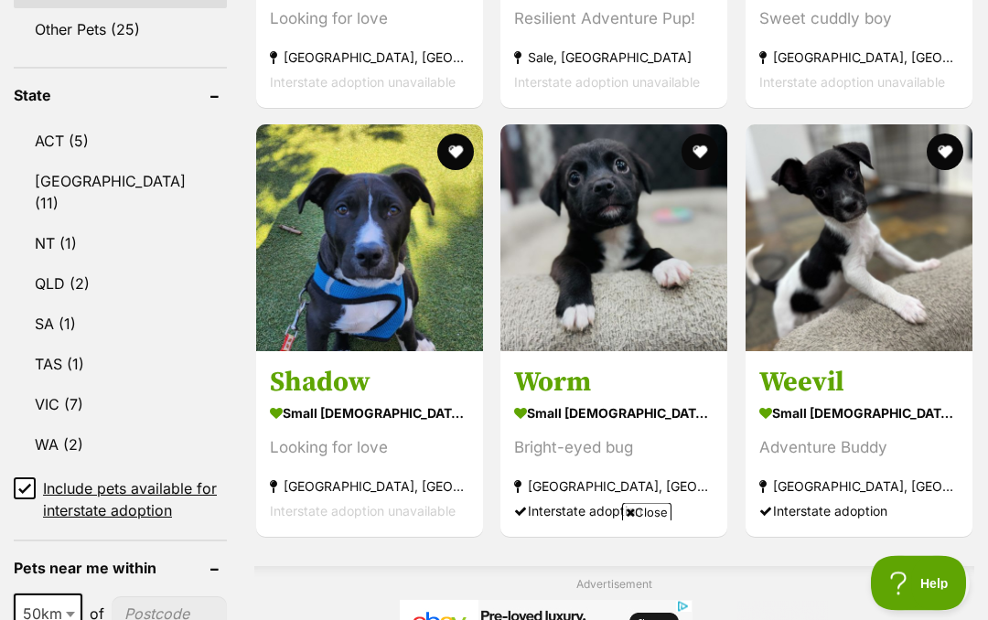
scroll to position [995, 0]
click at [595, 270] on img at bounding box center [613, 237] width 227 height 227
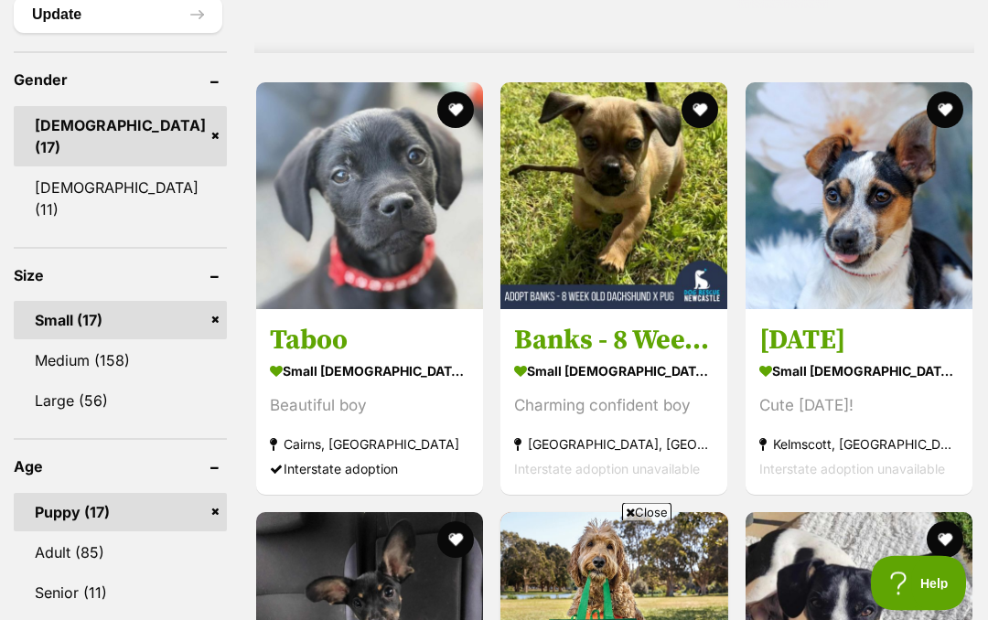
scroll to position [1643, 0]
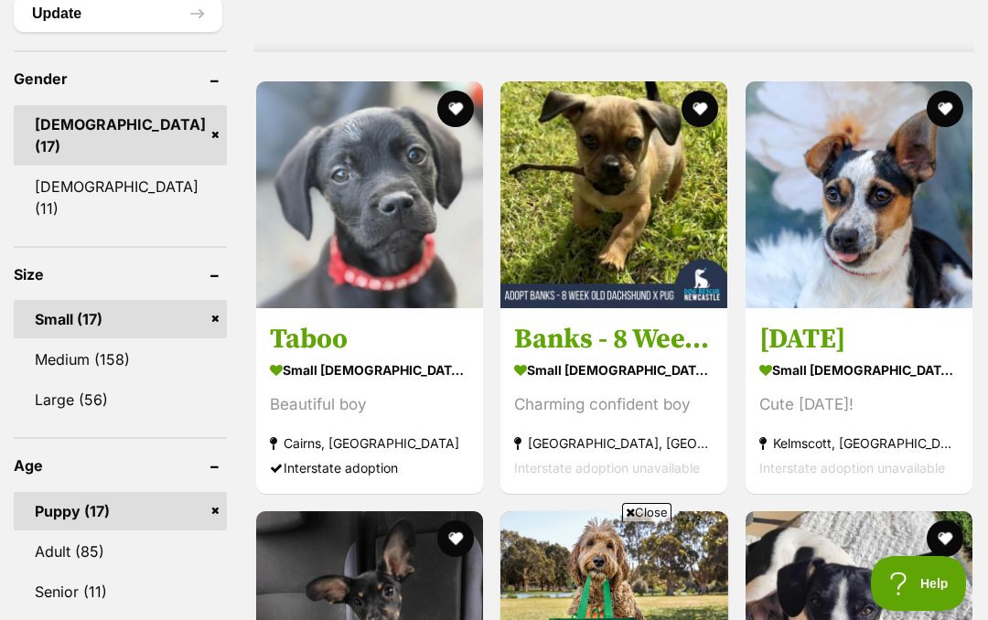
click at [589, 232] on img at bounding box center [613, 194] width 227 height 227
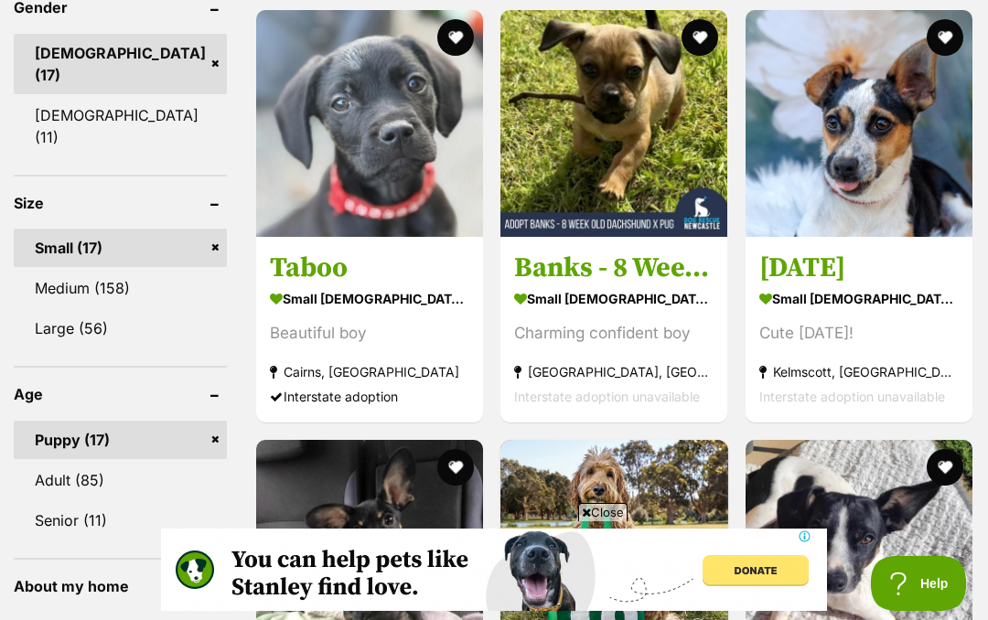
scroll to position [0, 0]
click at [61, 307] on link "Medium (158)" at bounding box center [120, 288] width 213 height 38
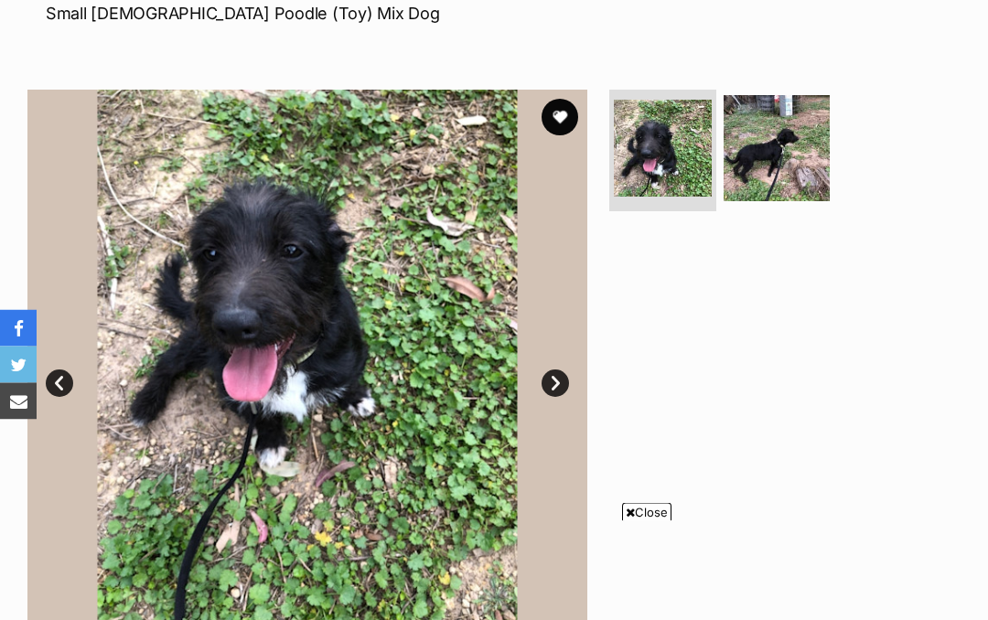
scroll to position [289, 0]
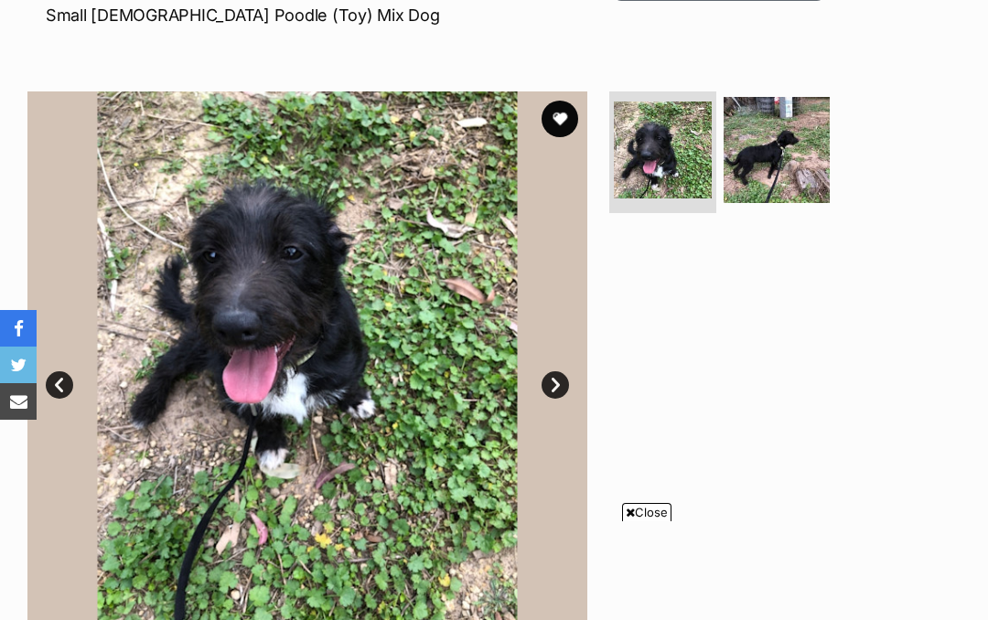
click at [773, 152] on img at bounding box center [777, 150] width 106 height 106
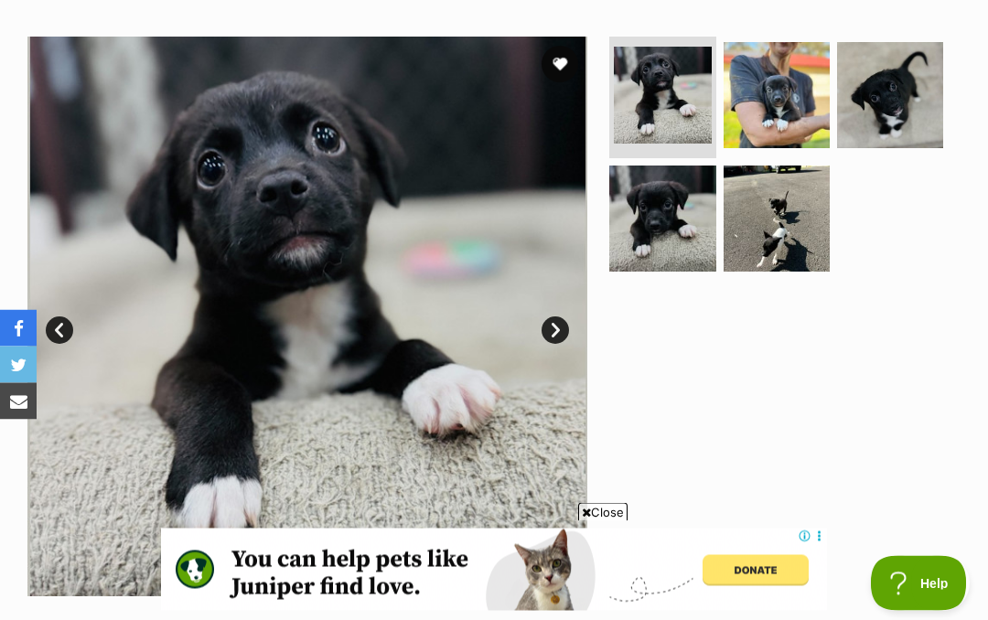
scroll to position [338, 0]
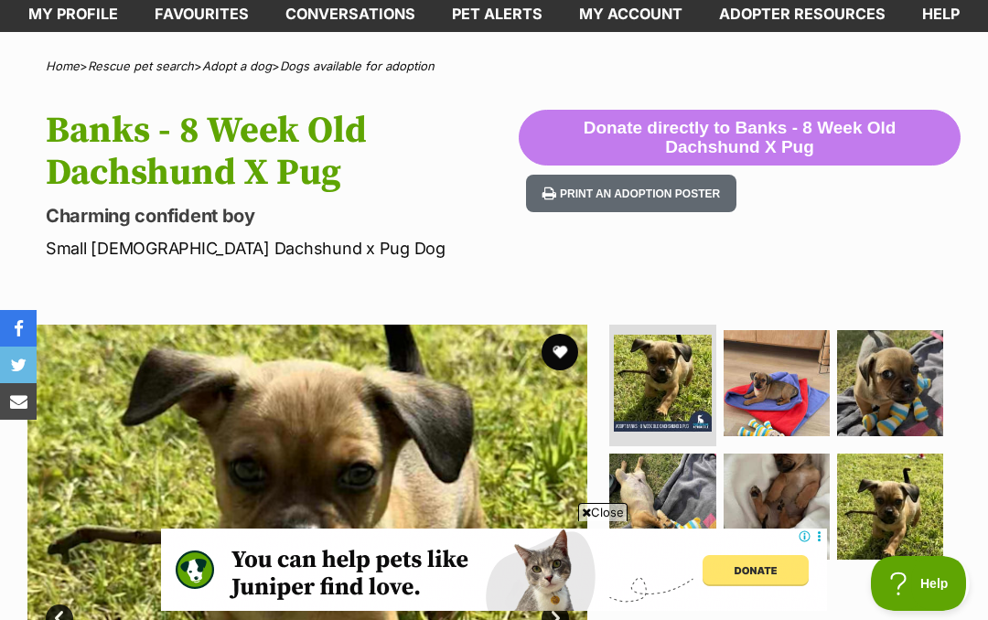
scroll to position [82, 0]
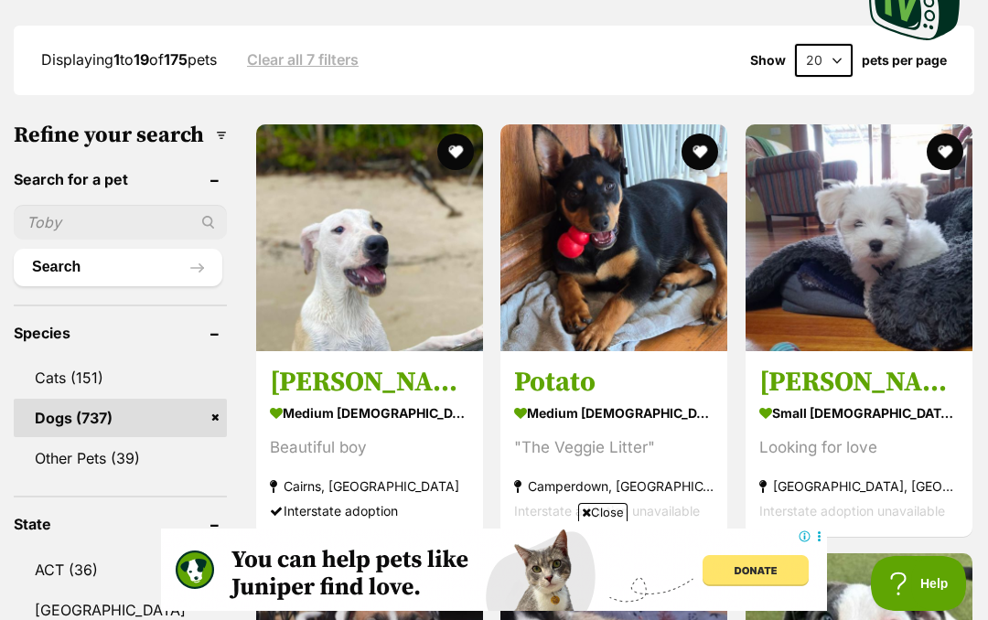
scroll to position [614, 0]
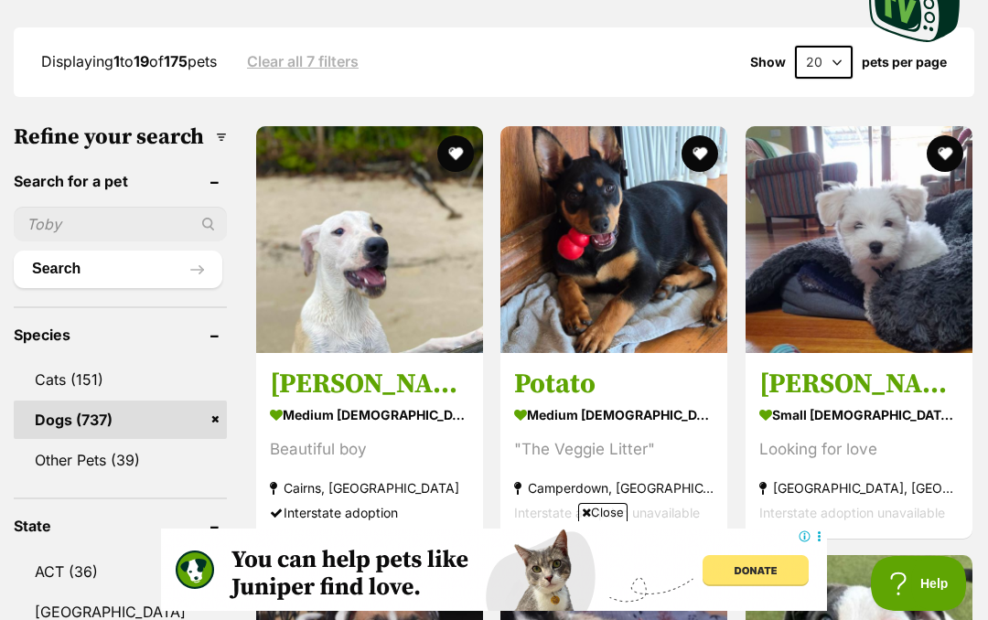
click at [864, 193] on img at bounding box center [859, 239] width 227 height 227
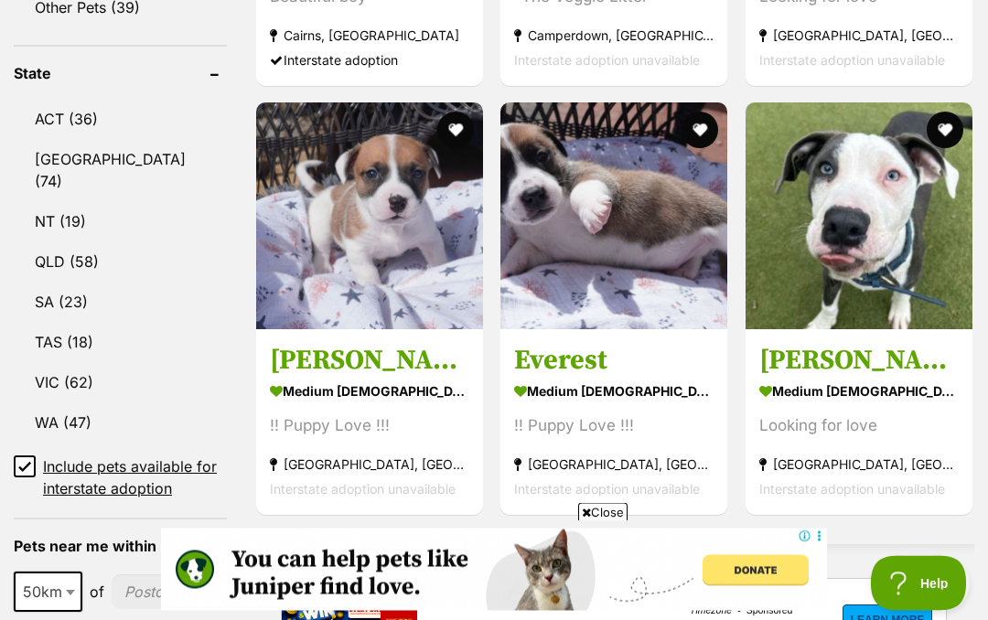
scroll to position [1067, 0]
click at [337, 185] on img at bounding box center [369, 215] width 227 height 227
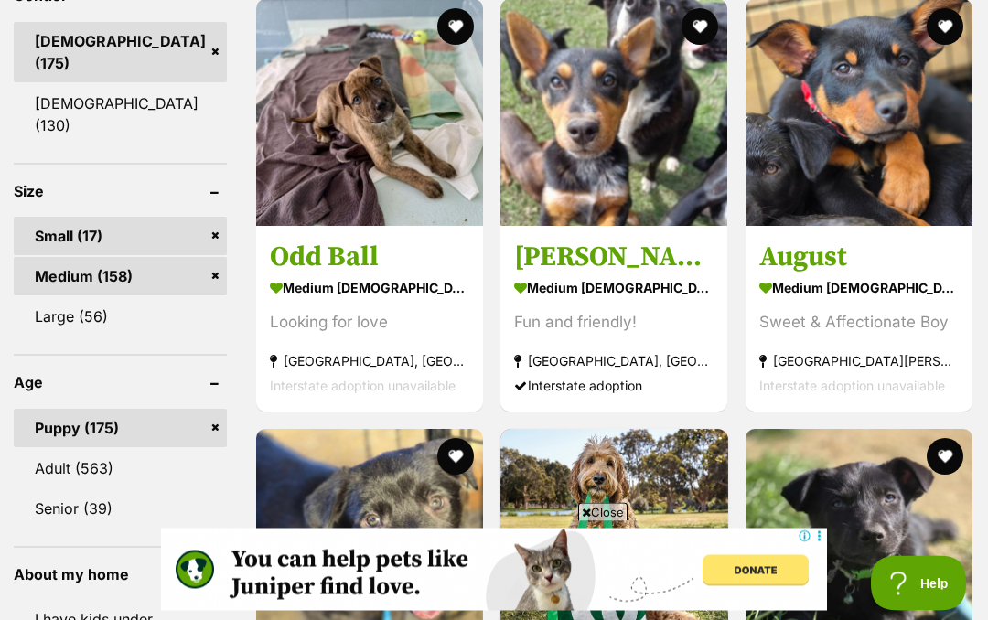
scroll to position [1777, 0]
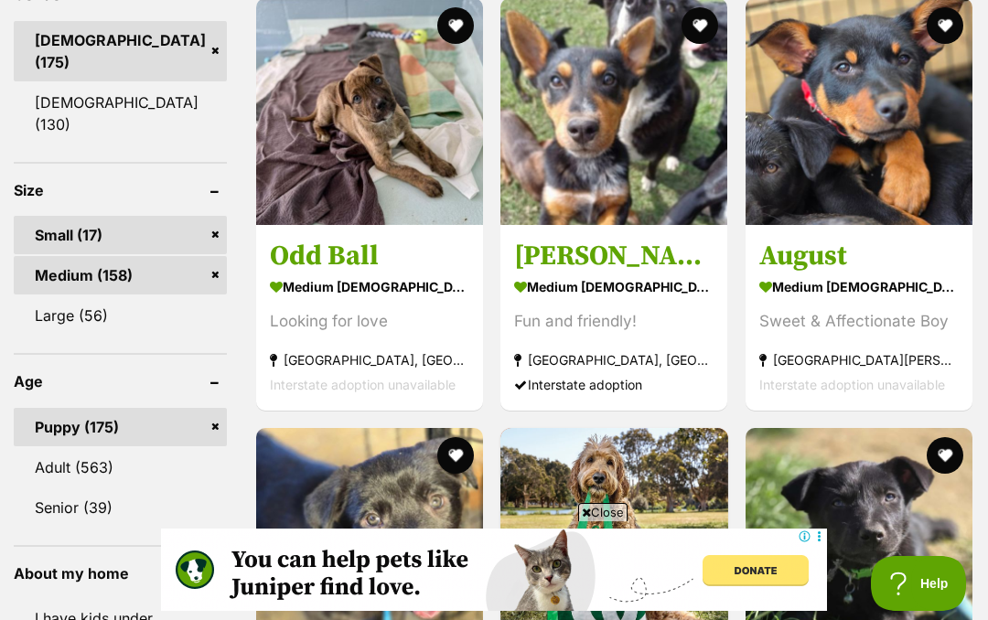
click at [298, 116] on img at bounding box center [369, 111] width 227 height 227
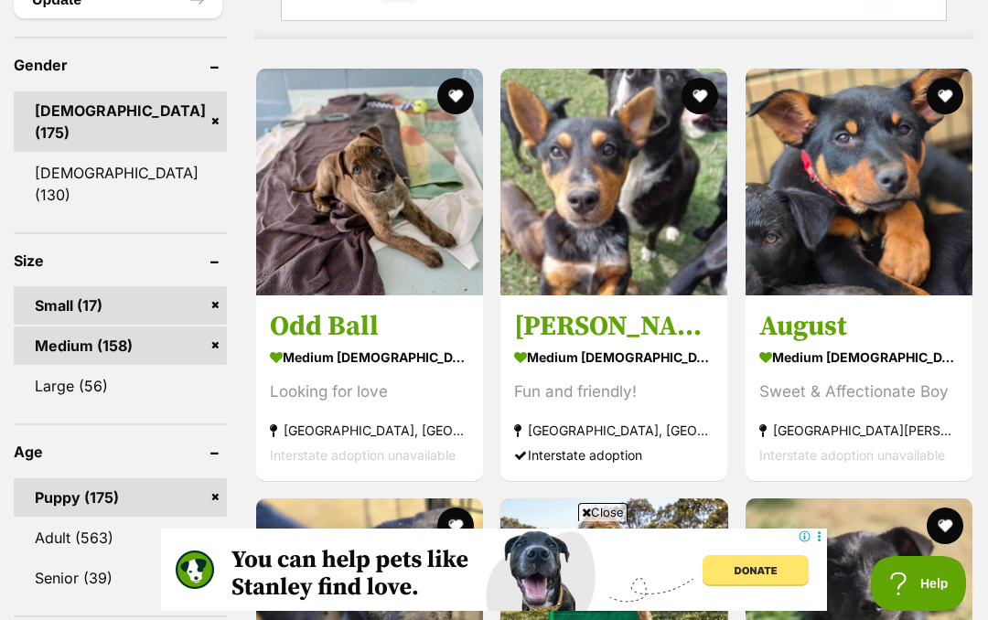
scroll to position [0, 0]
click at [857, 176] on img at bounding box center [859, 182] width 227 height 227
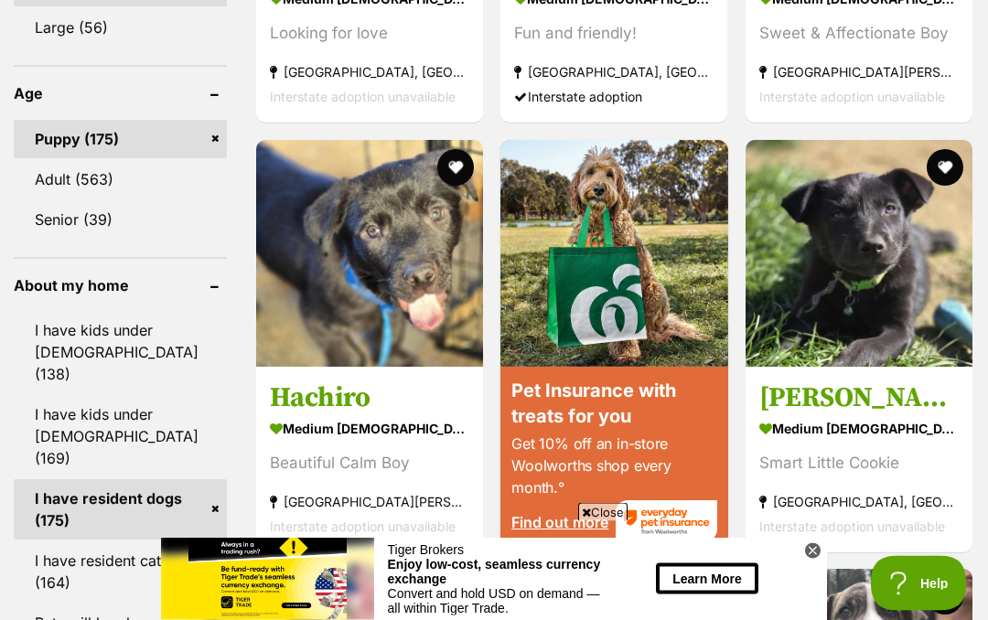
scroll to position [2065, 0]
click at [857, 298] on img at bounding box center [859, 253] width 227 height 227
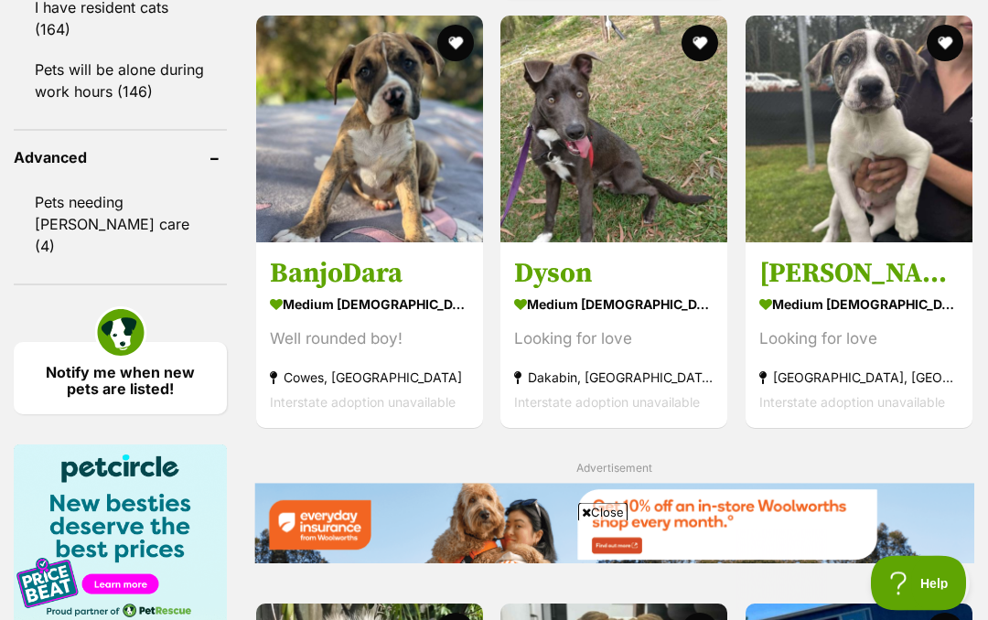
scroll to position [2619, 0]
click at [346, 165] on img at bounding box center [369, 129] width 227 height 227
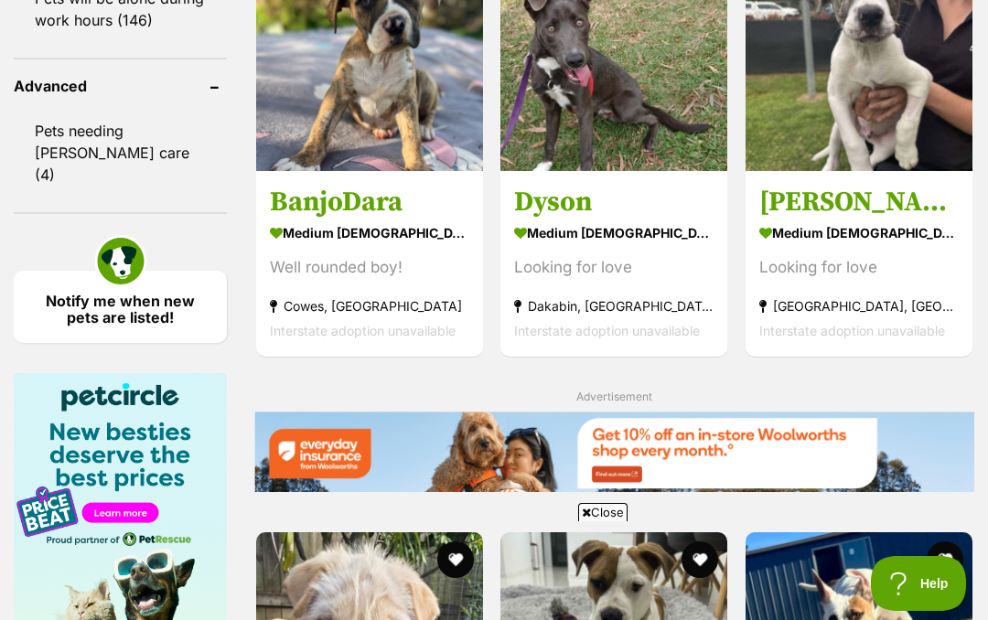
scroll to position [0, 0]
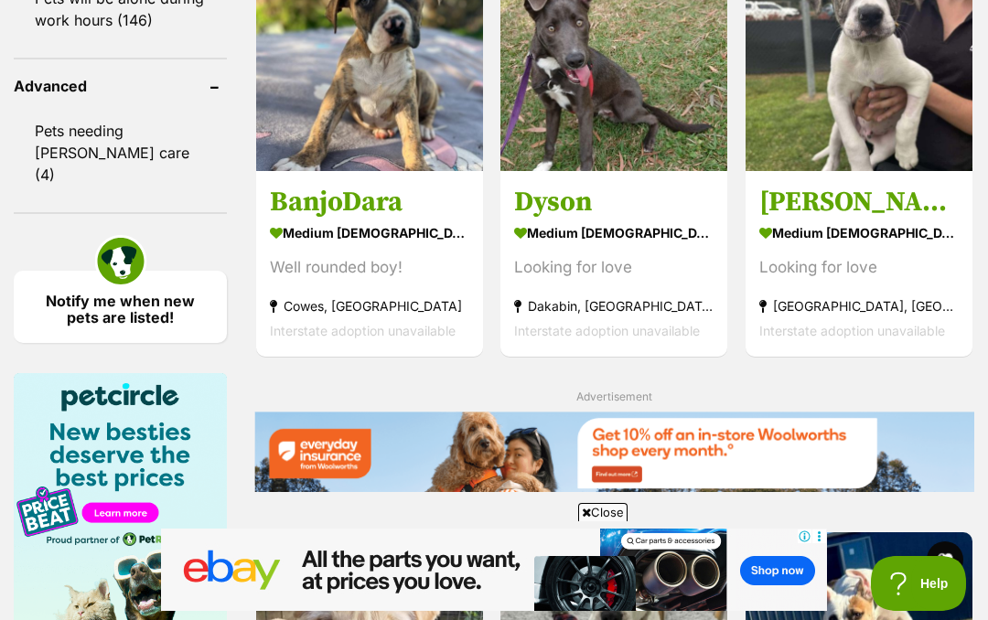
click at [546, 116] on img at bounding box center [613, 57] width 227 height 227
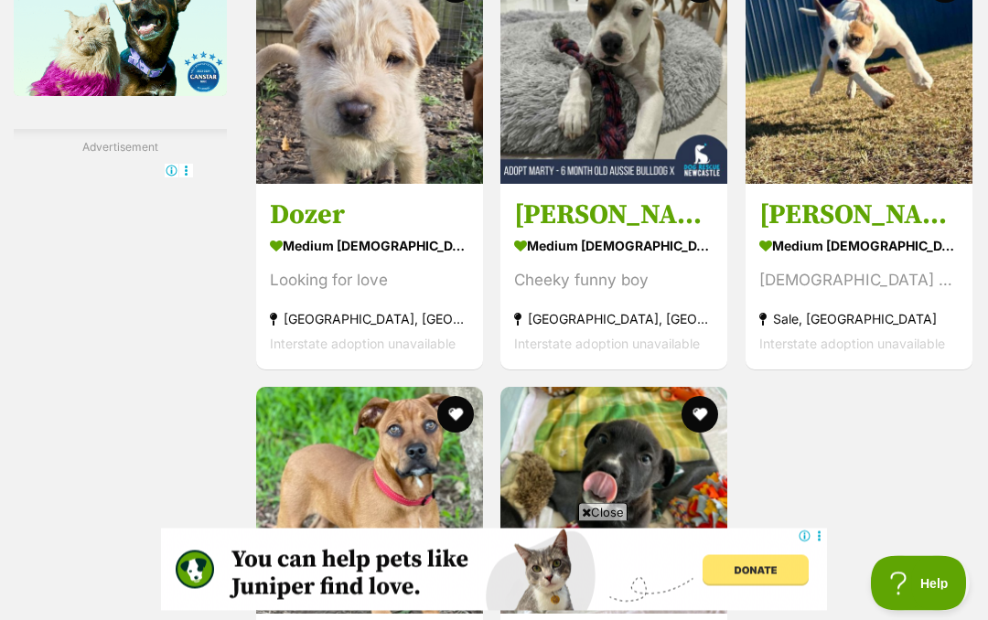
scroll to position [3266, 0]
click at [292, 151] on img at bounding box center [369, 70] width 227 height 227
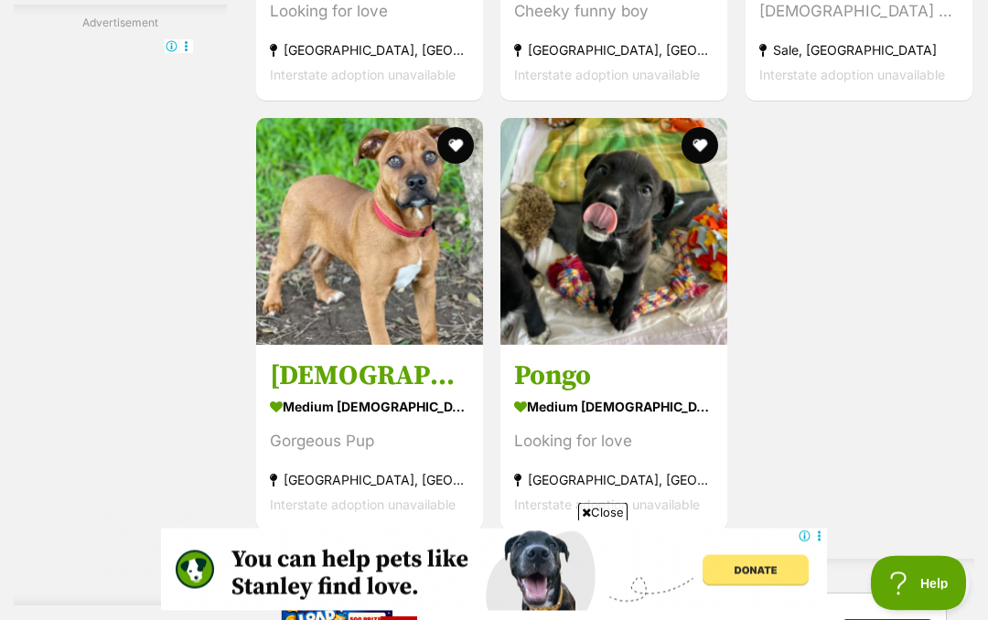
scroll to position [3535, 0]
click at [350, 285] on img at bounding box center [369, 231] width 227 height 227
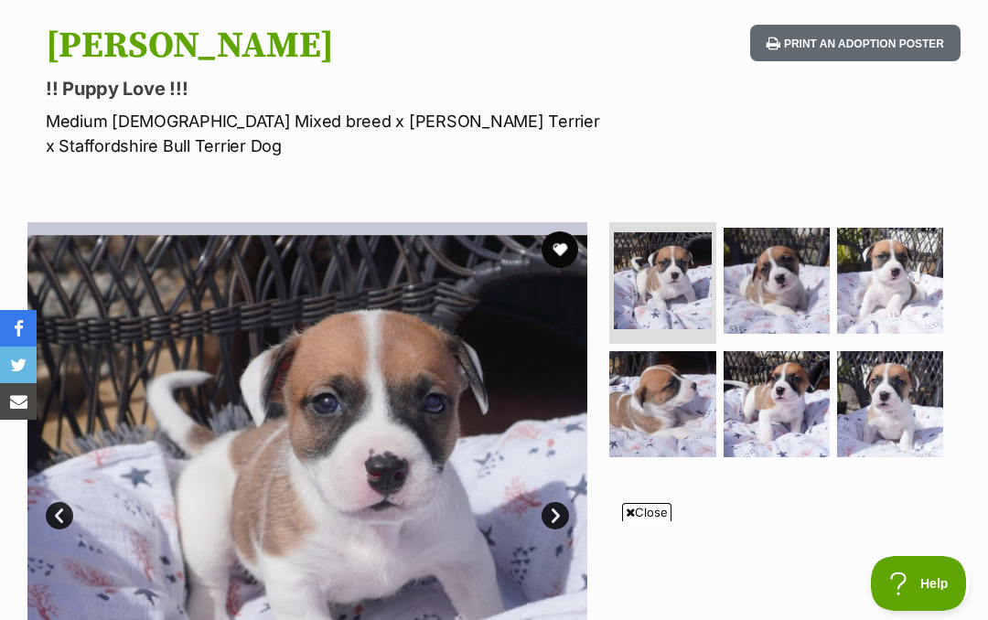
scroll to position [178, 0]
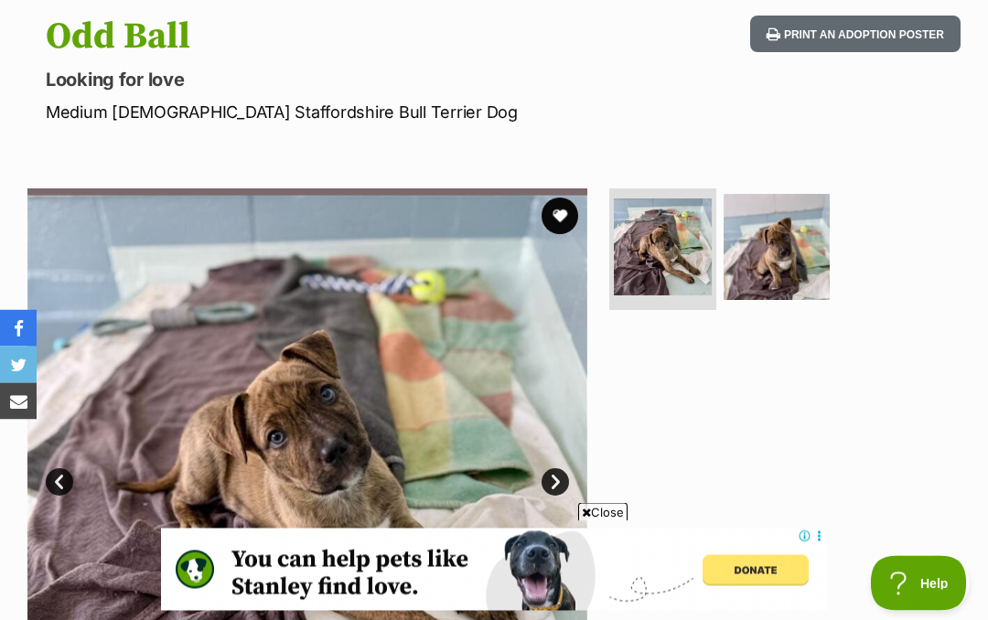
scroll to position [192, 0]
click at [778, 238] on img at bounding box center [777, 247] width 106 height 106
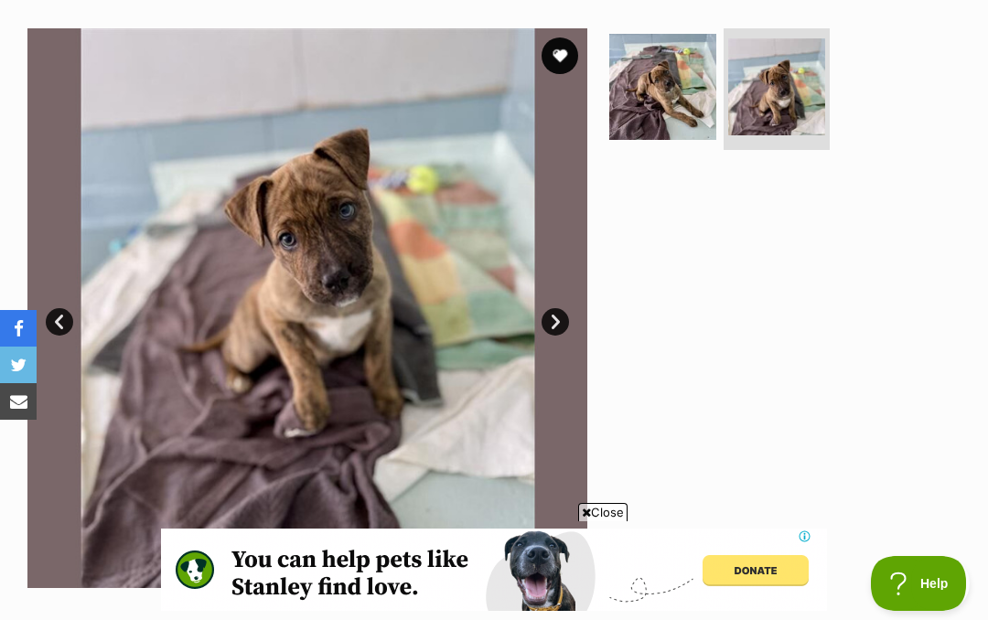
scroll to position [0, 0]
click at [782, 90] on img at bounding box center [776, 86] width 97 height 97
click at [782, 79] on img at bounding box center [776, 86] width 97 height 97
click at [658, 93] on img at bounding box center [662, 87] width 106 height 106
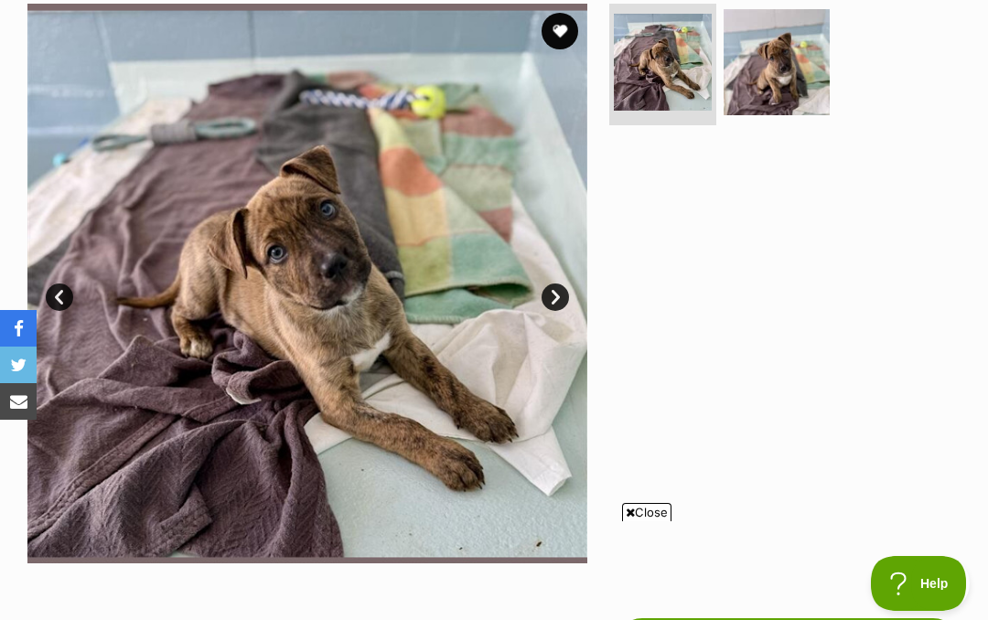
scroll to position [367, 0]
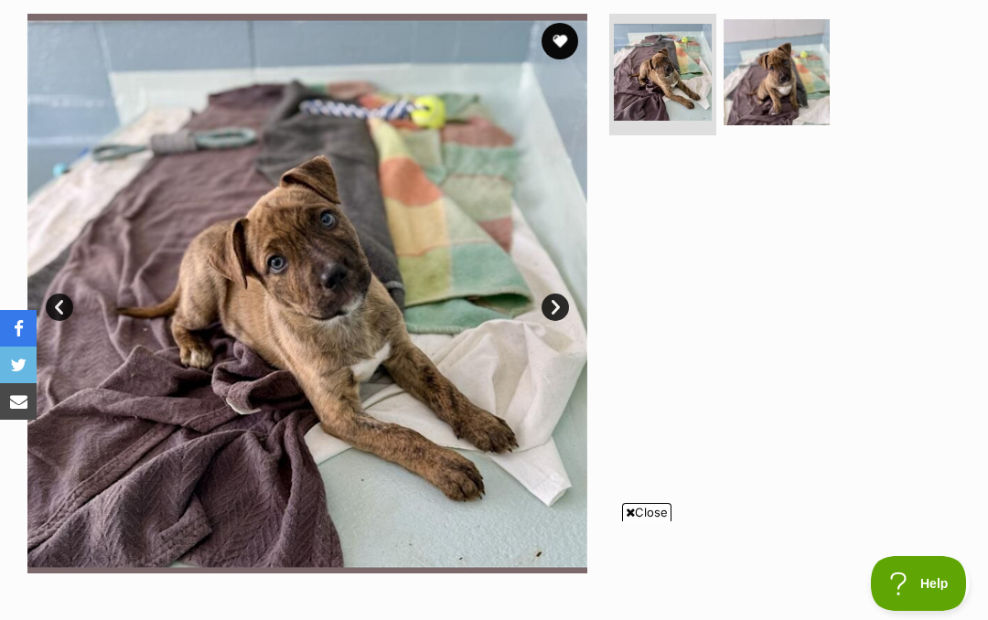
click at [548, 317] on link "Next" at bounding box center [555, 307] width 27 height 27
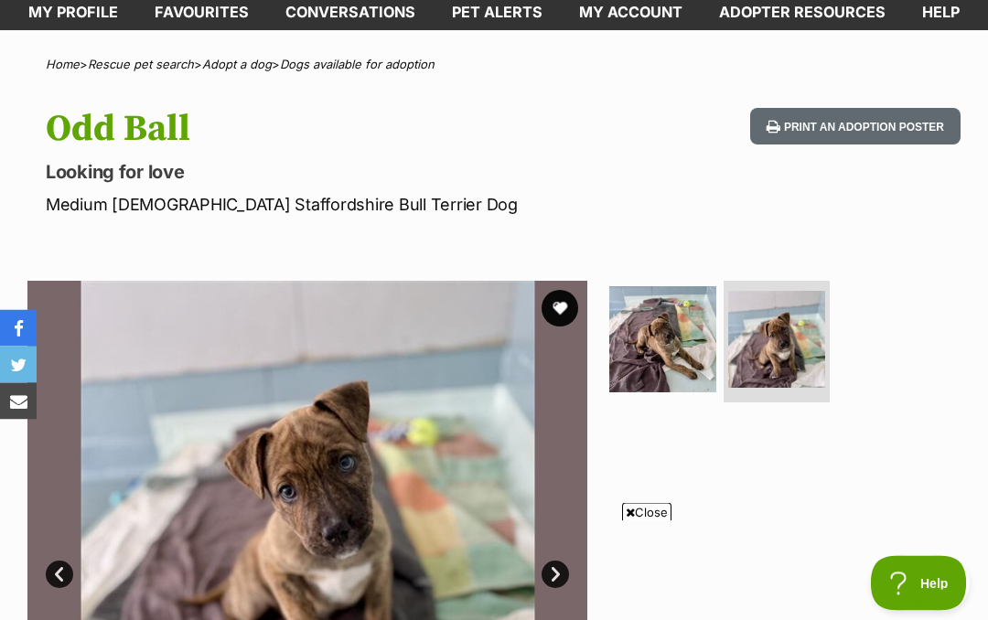
scroll to position [0, 0]
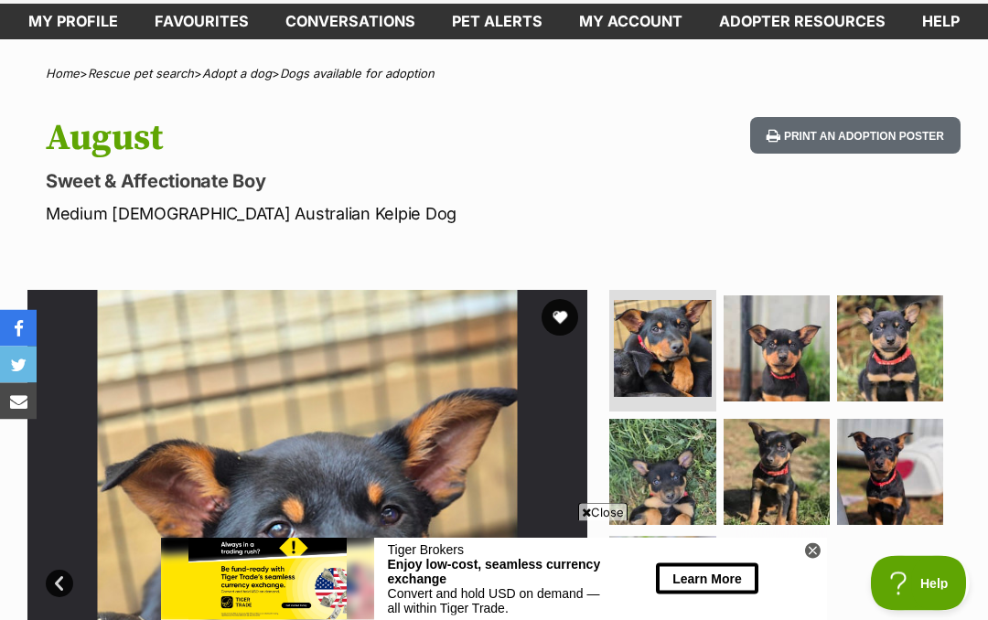
scroll to position [63, 0]
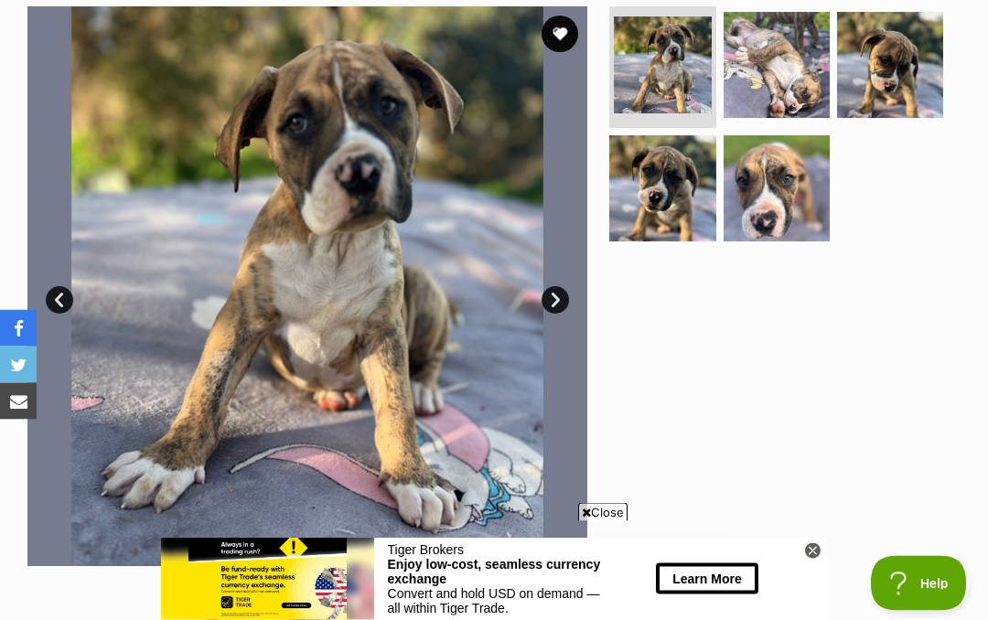
scroll to position [374, 0]
click at [755, 201] on img at bounding box center [777, 188] width 106 height 106
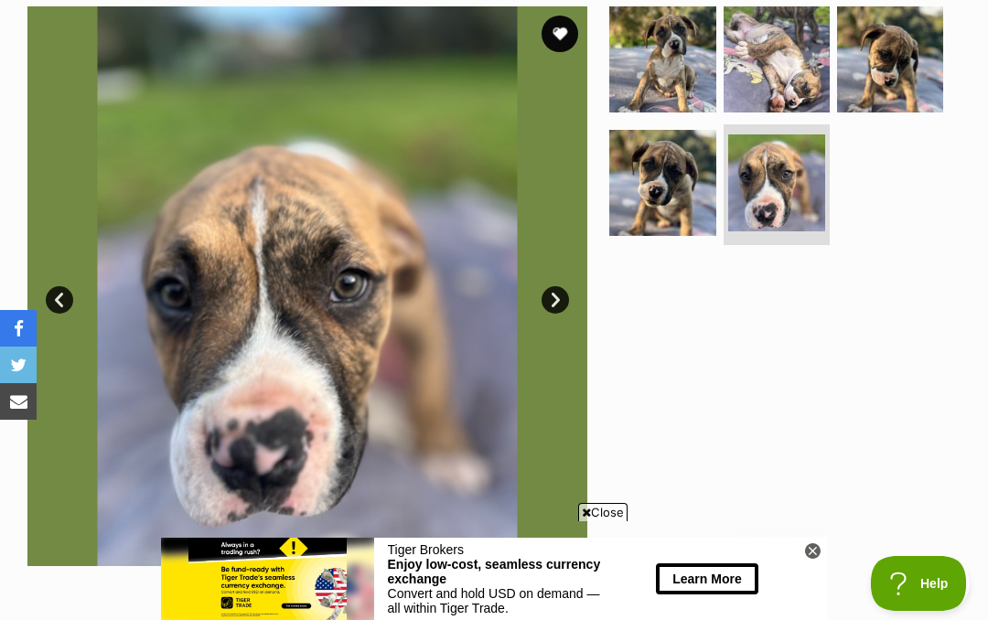
click at [891, 70] on img at bounding box center [890, 59] width 106 height 106
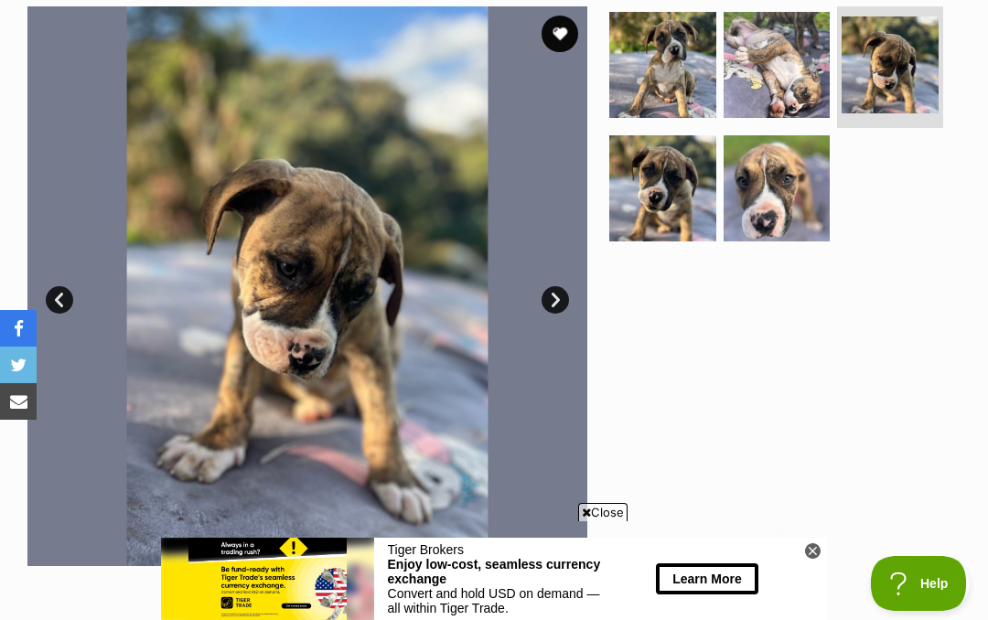
click at [780, 81] on img at bounding box center [777, 65] width 106 height 106
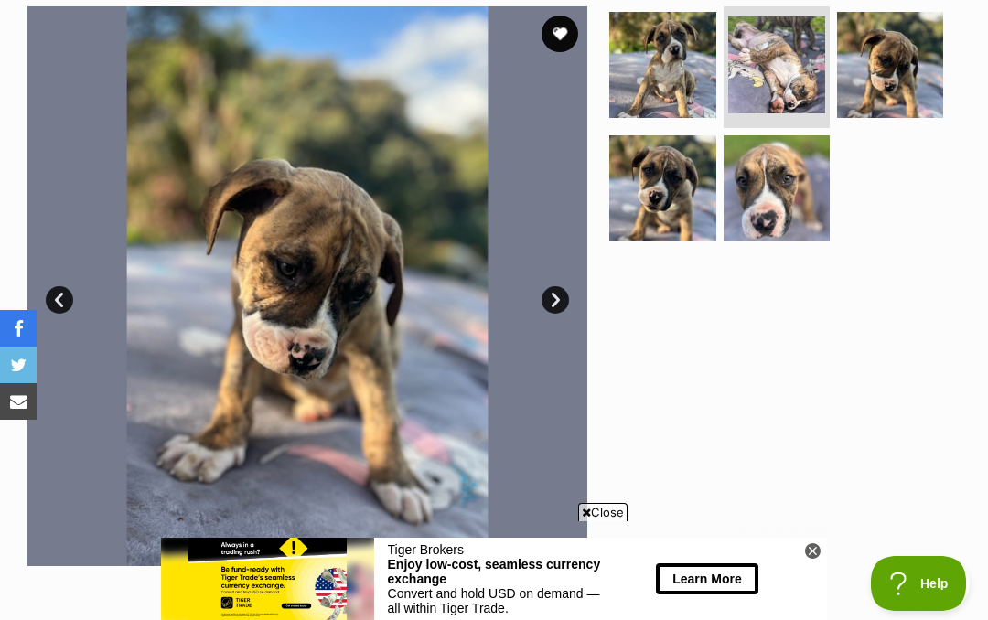
scroll to position [0, 0]
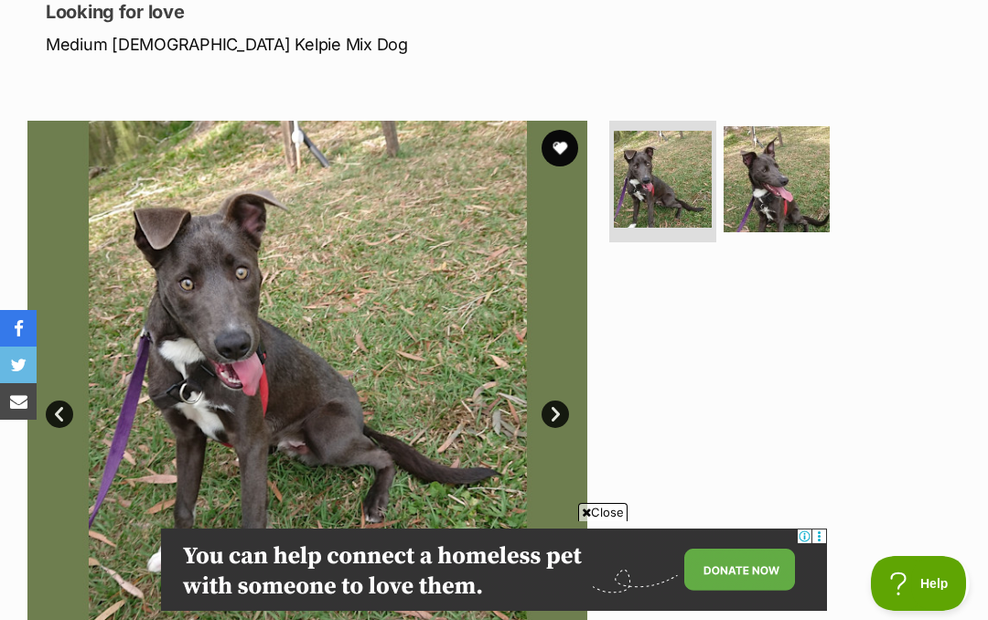
scroll to position [258, 0]
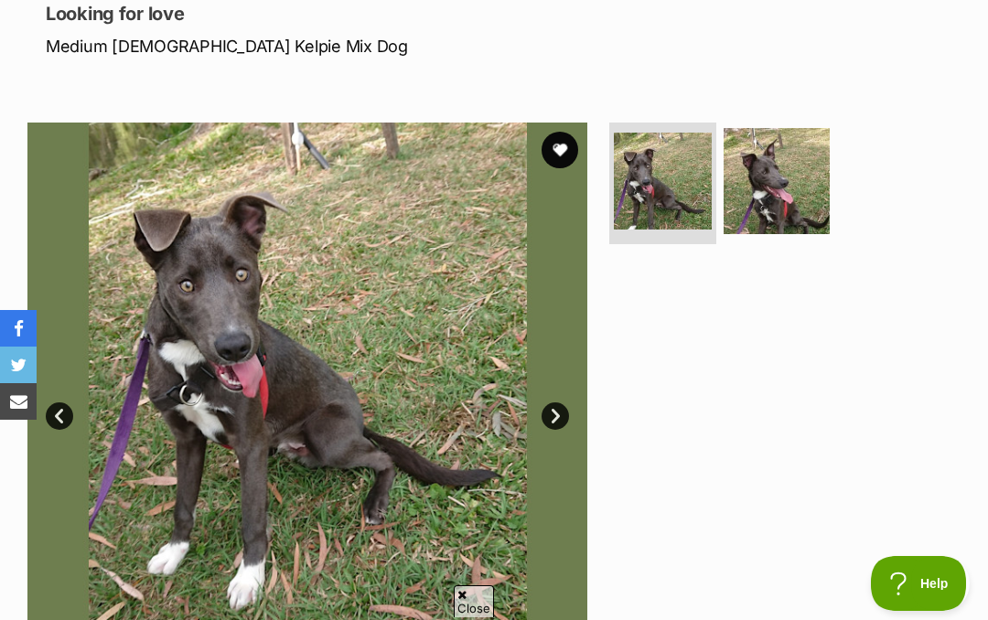
click at [790, 185] on img at bounding box center [777, 181] width 106 height 106
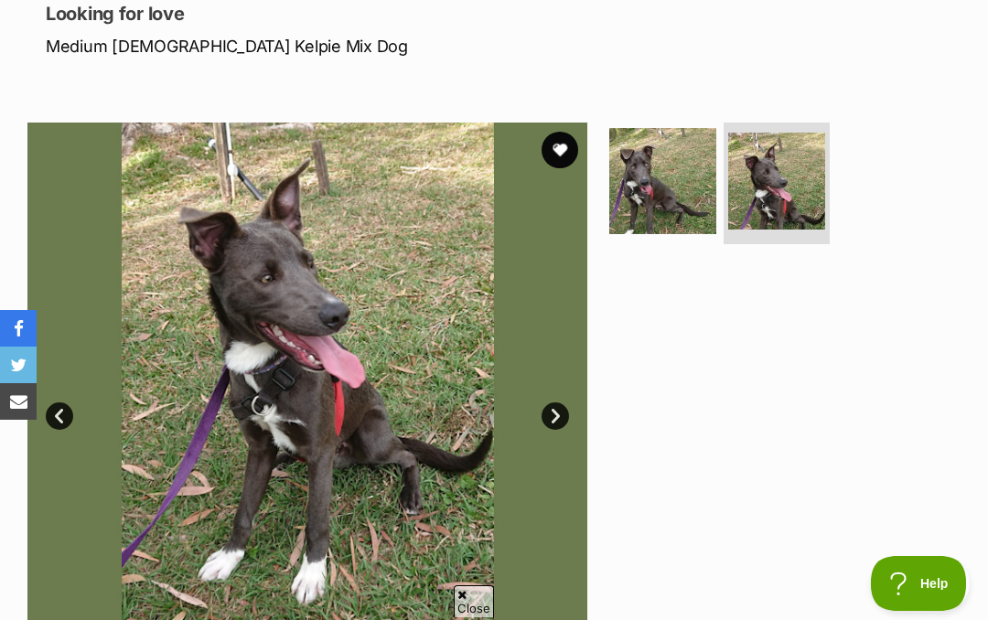
scroll to position [0, 0]
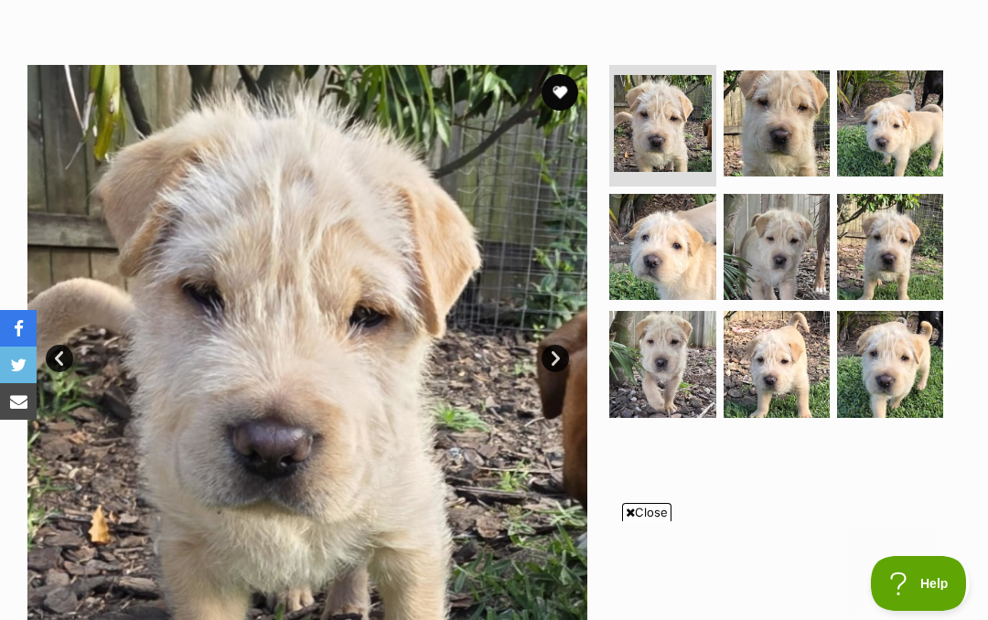
scroll to position [313, 0]
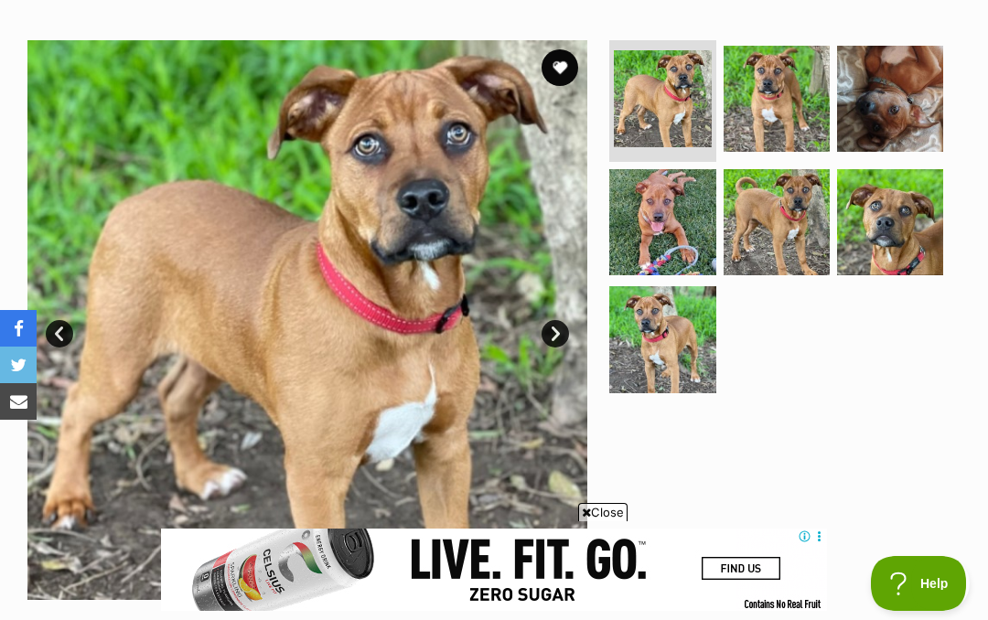
click at [888, 220] on img at bounding box center [890, 222] width 106 height 106
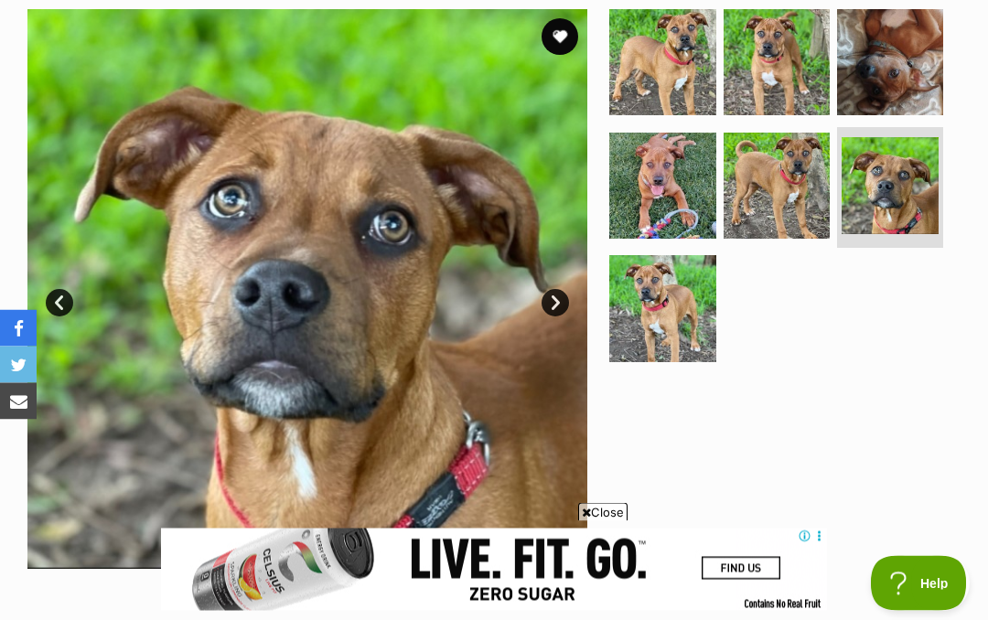
click at [582, 519] on icon at bounding box center [586, 513] width 9 height 12
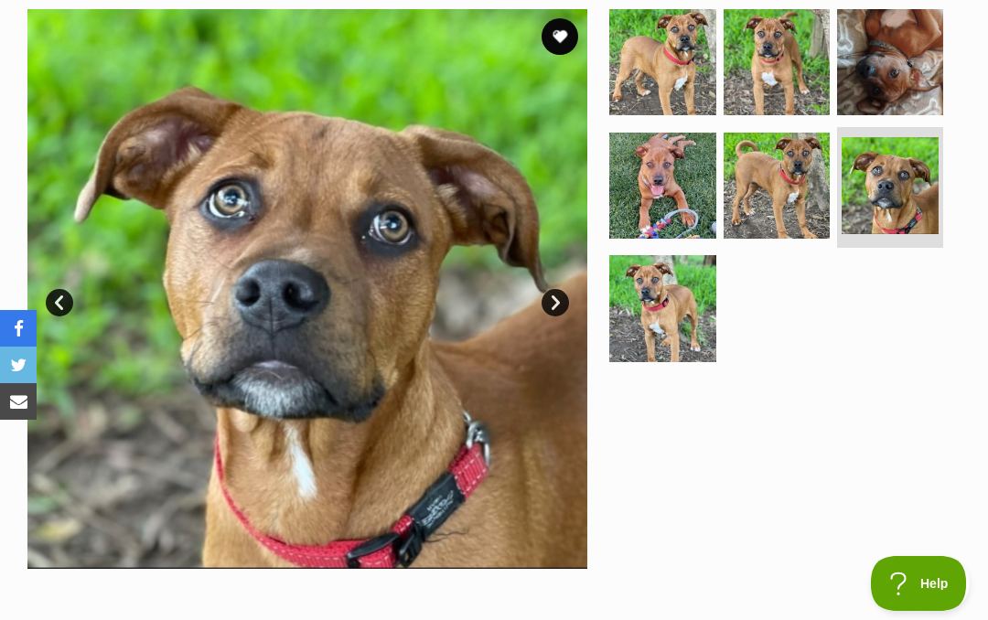
click at [662, 302] on img at bounding box center [662, 308] width 106 height 106
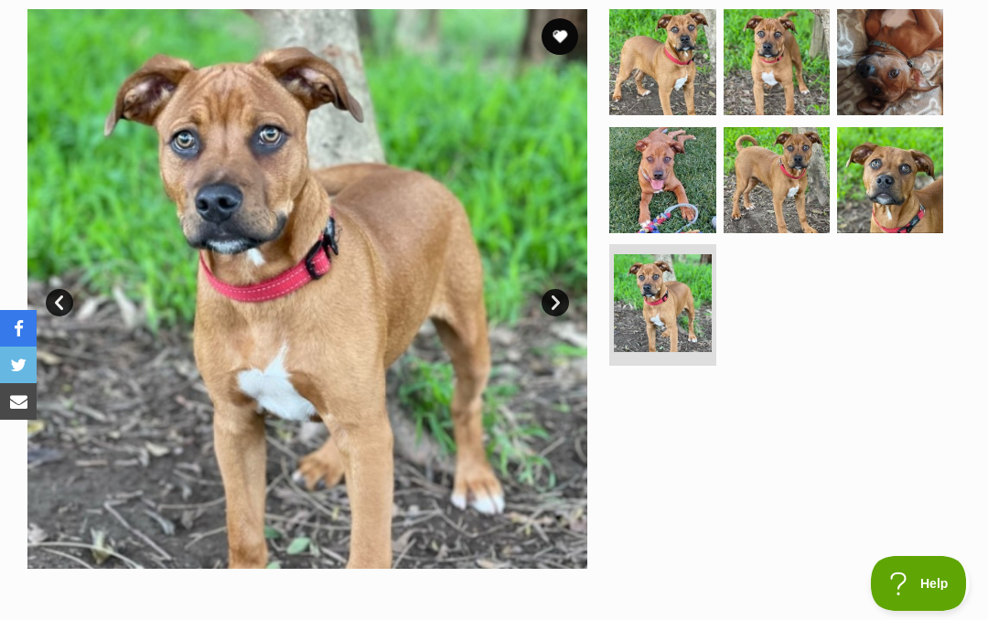
click at [659, 168] on img at bounding box center [662, 180] width 106 height 106
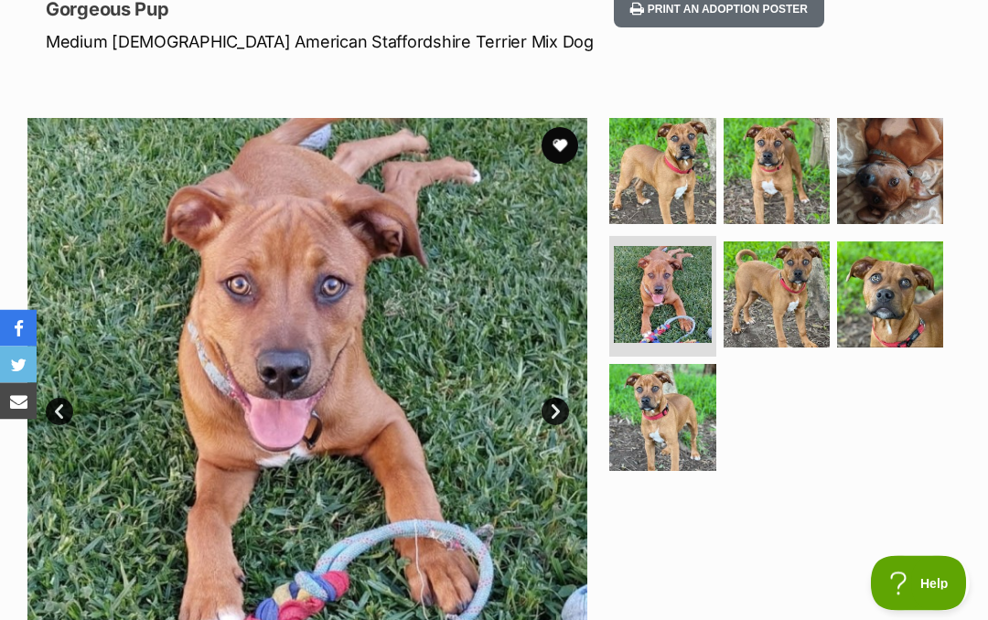
scroll to position [247, 0]
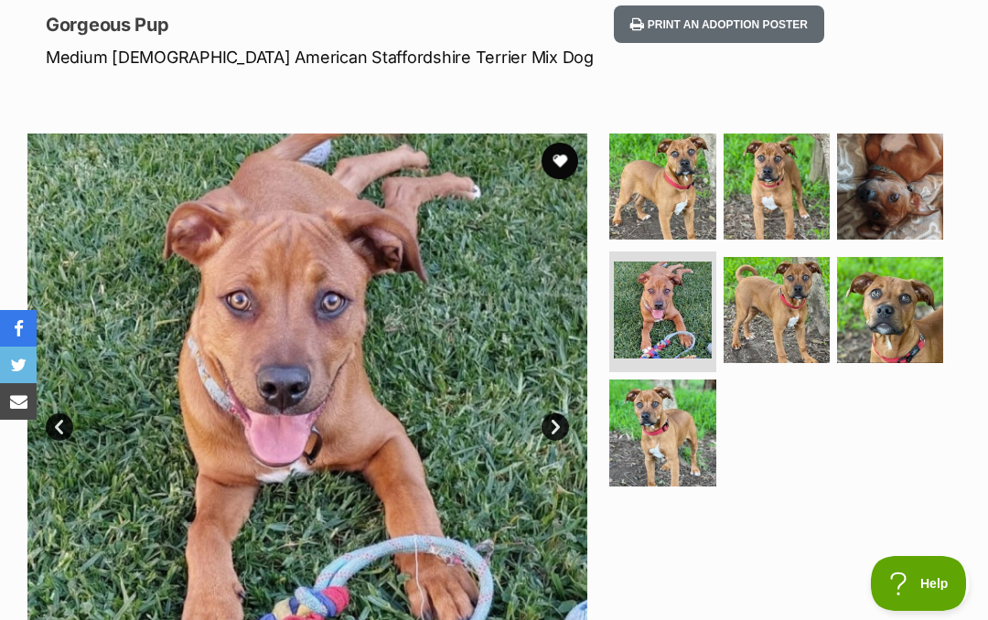
click at [678, 171] on img at bounding box center [662, 187] width 106 height 106
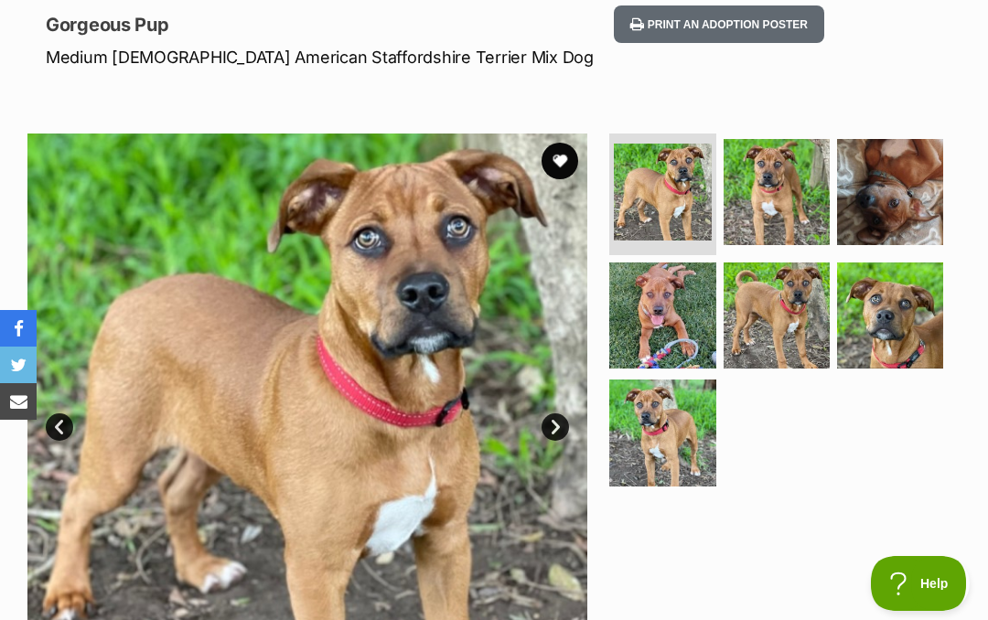
click at [782, 199] on img at bounding box center [777, 192] width 106 height 106
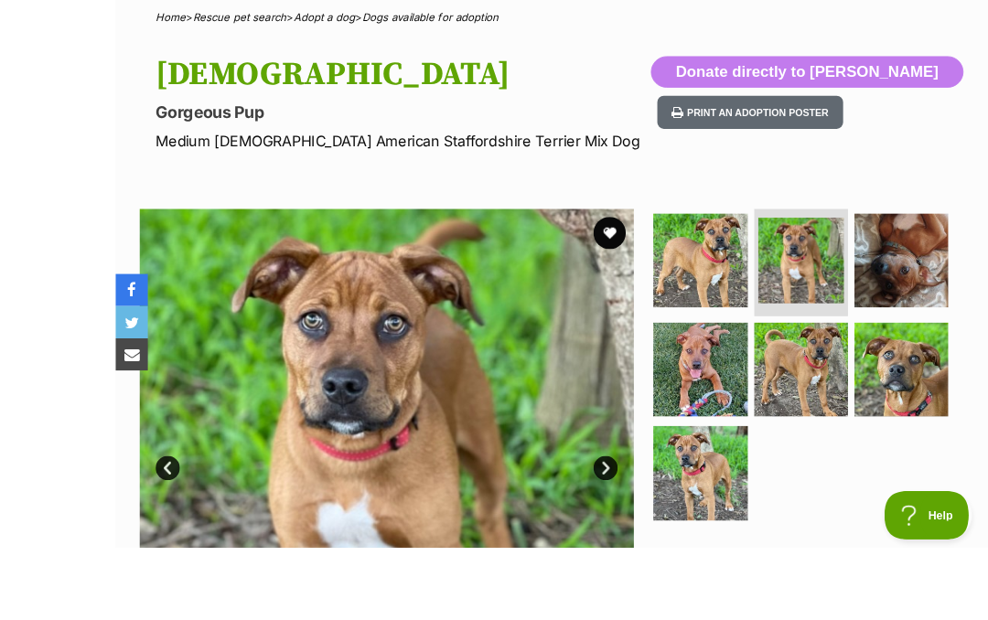
scroll to position [323, 0]
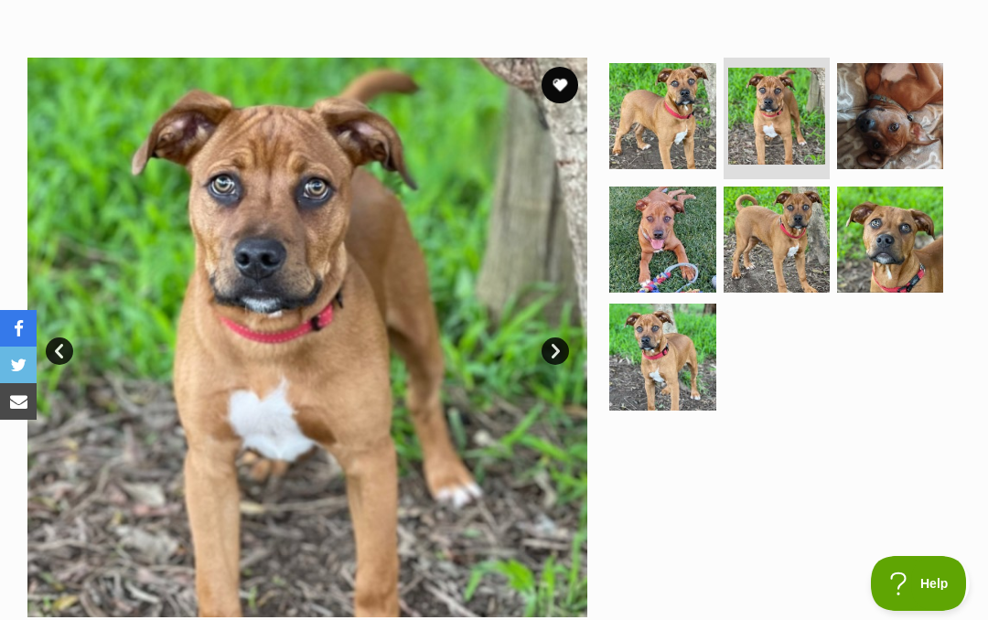
click at [896, 243] on img at bounding box center [890, 240] width 106 height 106
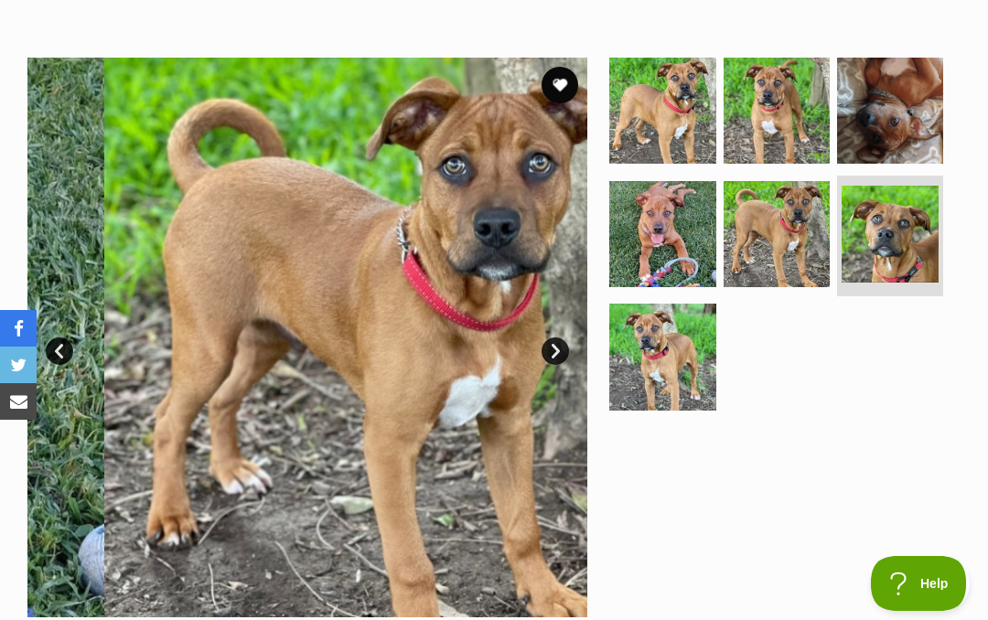
scroll to position [0, 0]
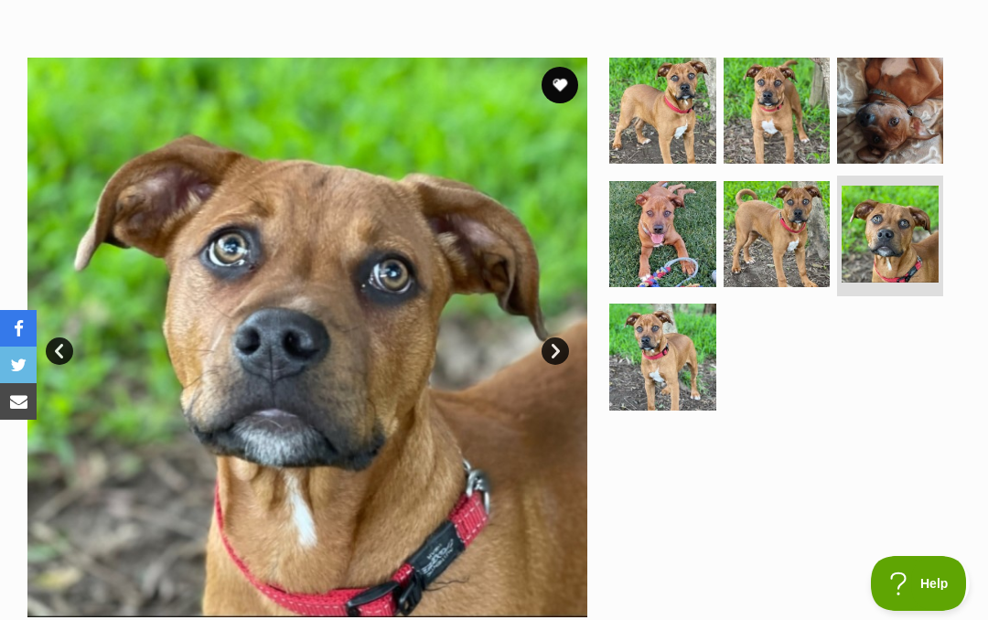
click at [561, 74] on button "favourite" at bounding box center [560, 85] width 37 height 37
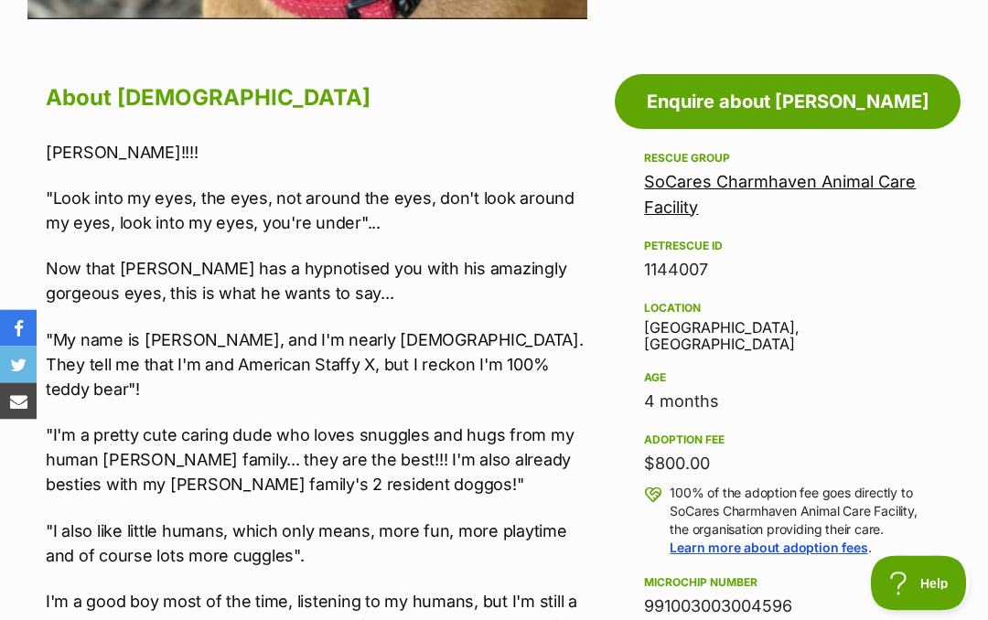
scroll to position [882, 0]
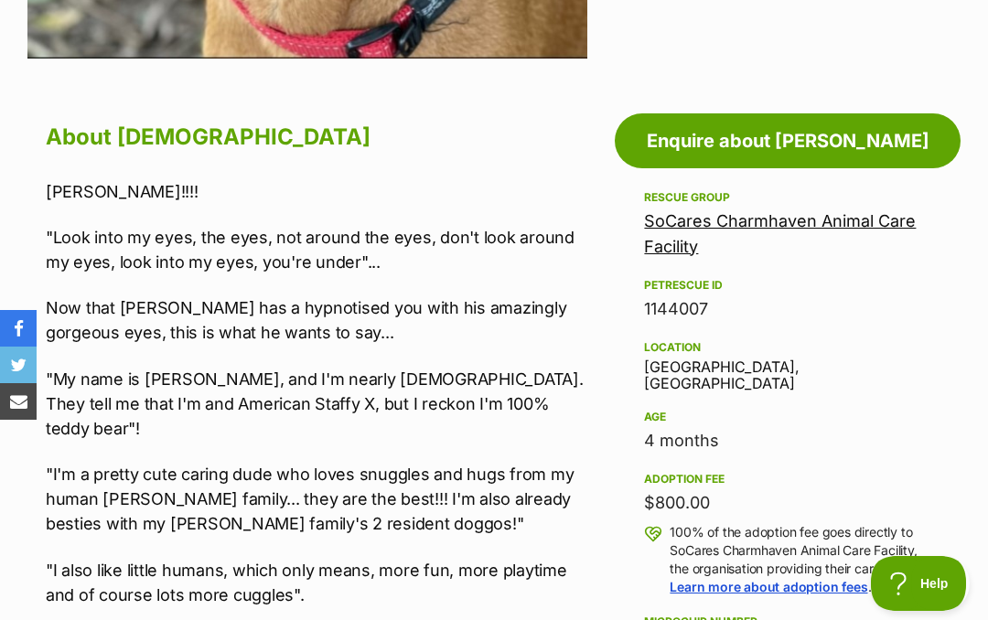
click at [812, 232] on link "SoCares Charmhaven Animal Care Facility" at bounding box center [780, 233] width 272 height 45
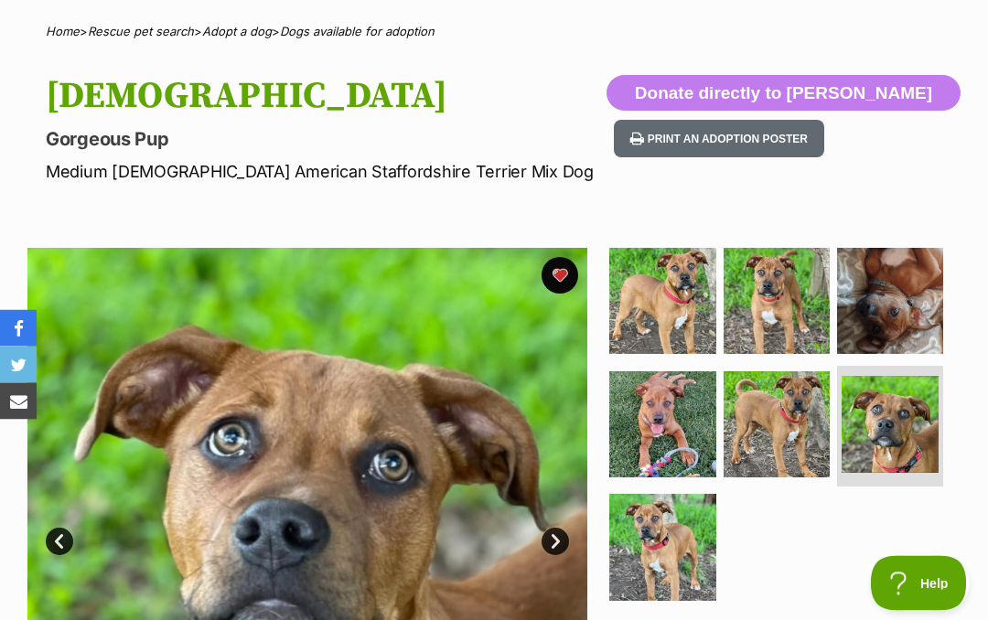
scroll to position [131, 0]
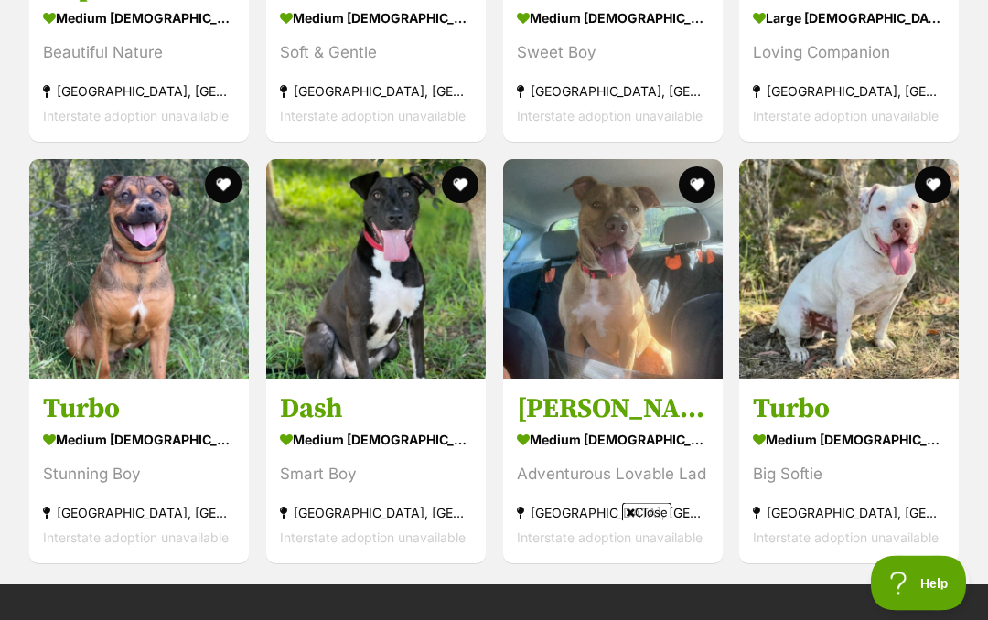
scroll to position [3160, 0]
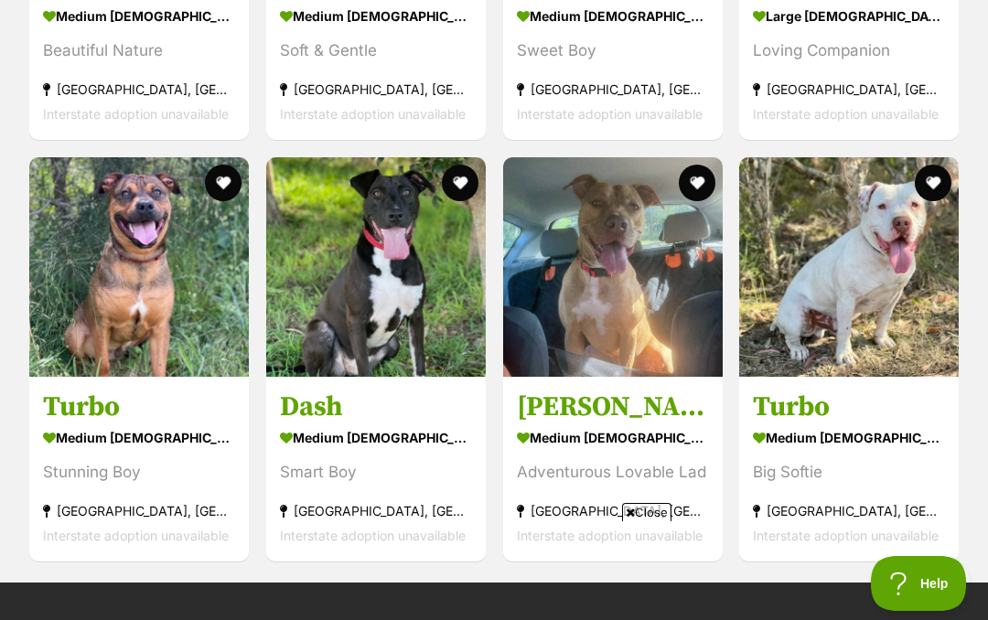
click at [127, 274] on img at bounding box center [139, 267] width 220 height 220
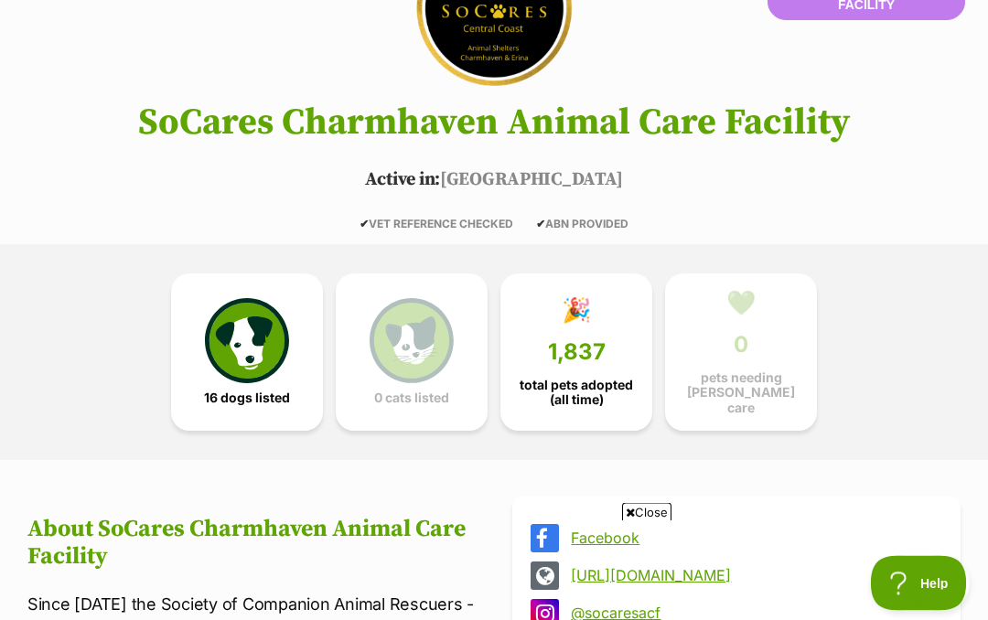
scroll to position [0, 0]
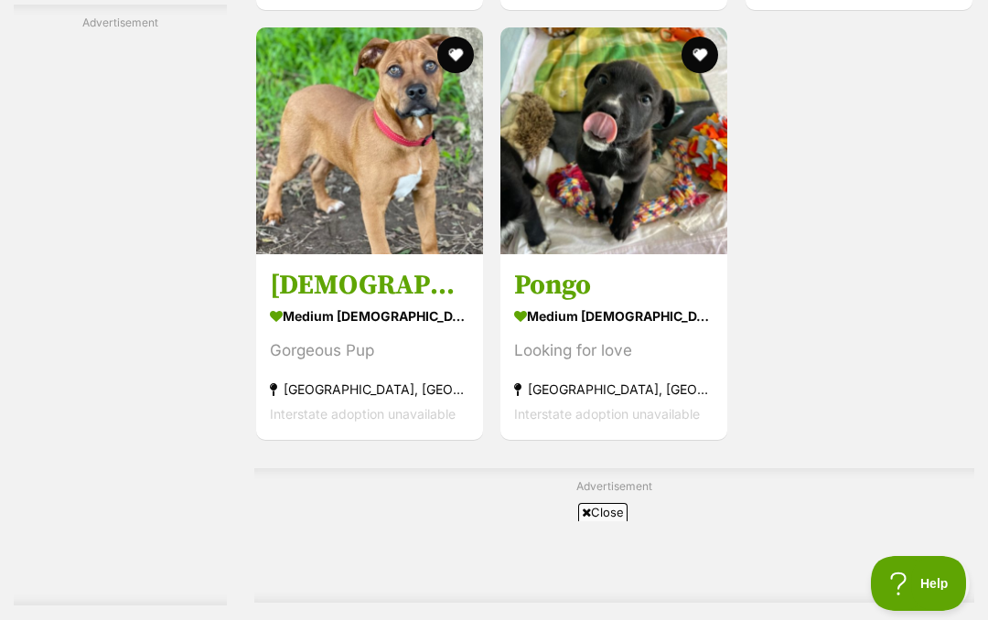
scroll to position [3454, 0]
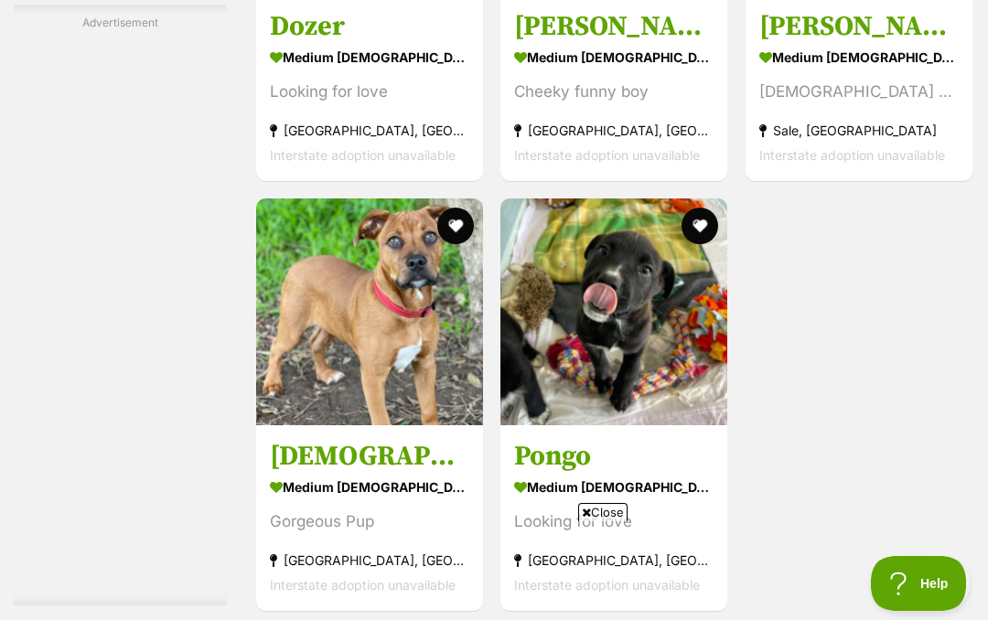
click at [596, 199] on img at bounding box center [613, 312] width 227 height 227
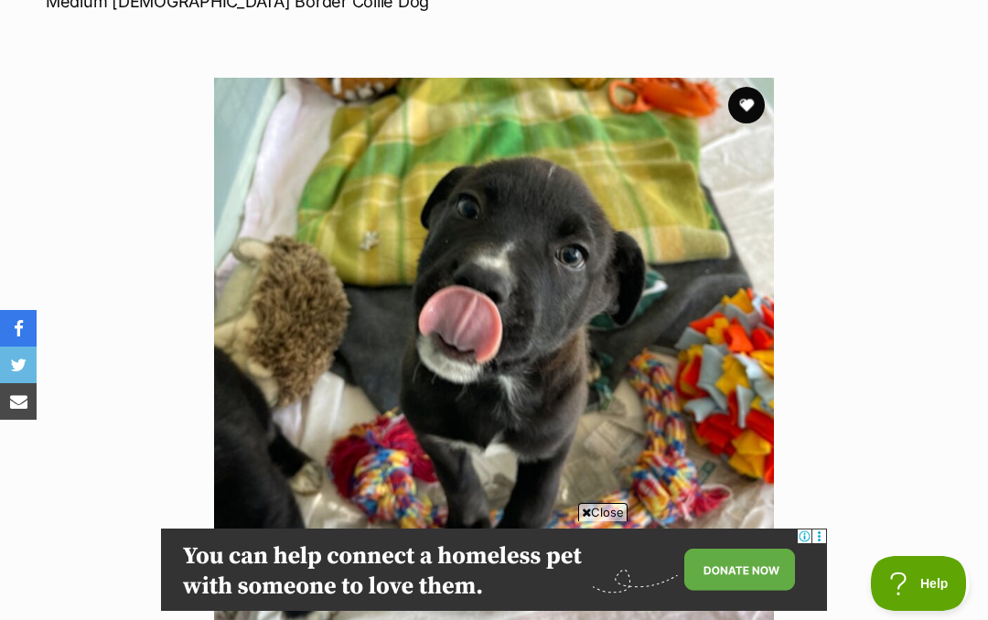
scroll to position [288, 0]
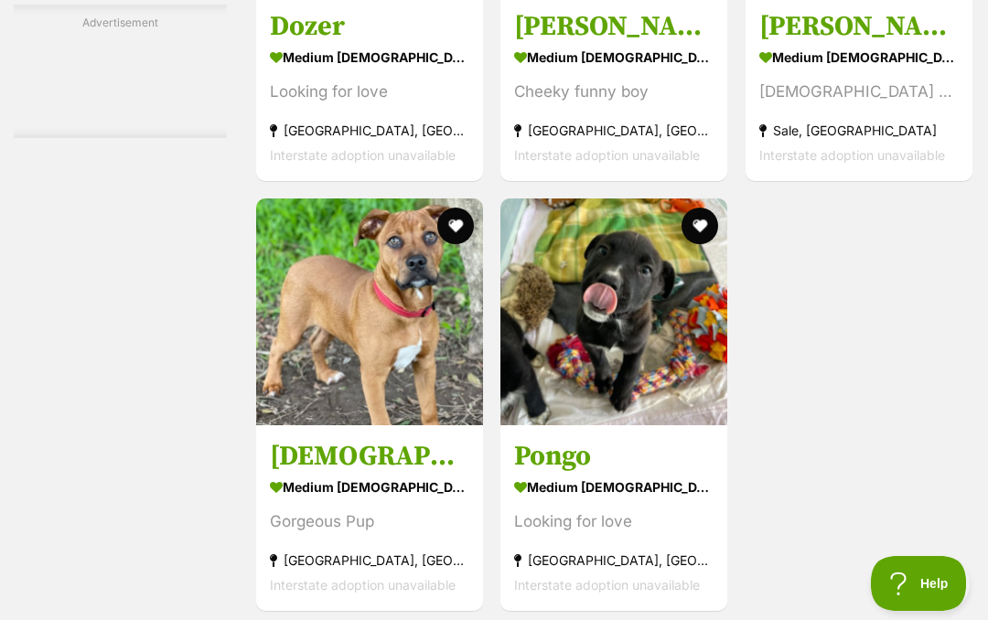
scroll to position [3453, 0]
